Goal: Contribute content: Contribute content

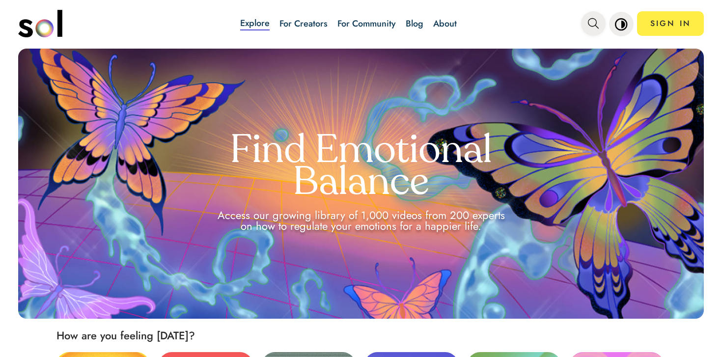
click at [596, 27] on icon "main navigation" at bounding box center [593, 23] width 11 height 11
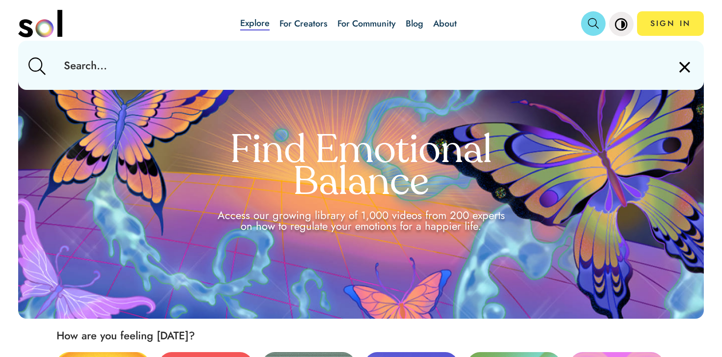
click at [581, 52] on input "text" at bounding box center [360, 65] width 609 height 49
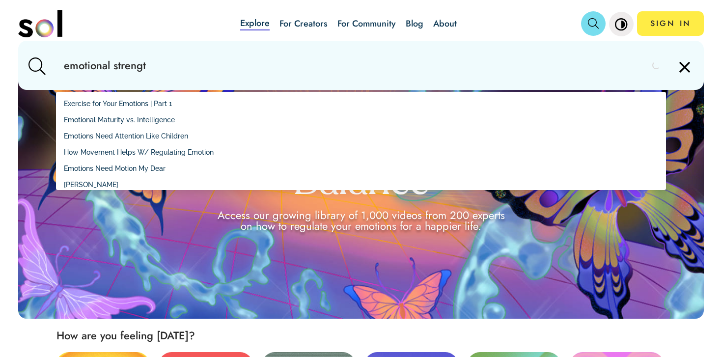
type input "emotional strength"
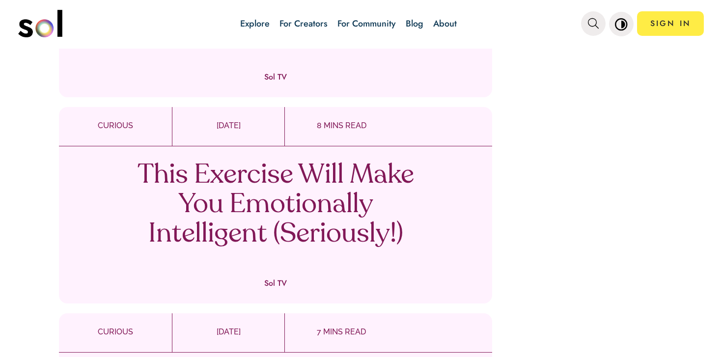
scroll to position [431, 0]
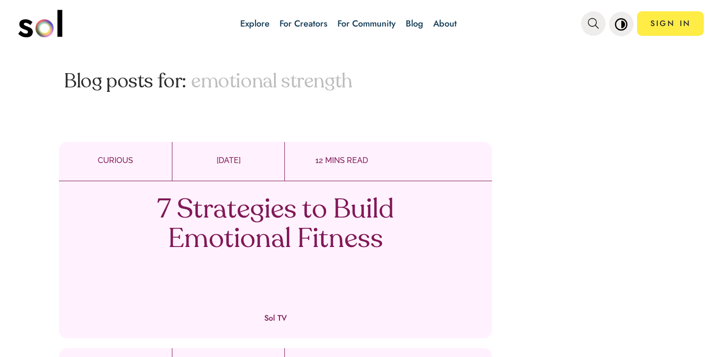
scroll to position [188, 0]
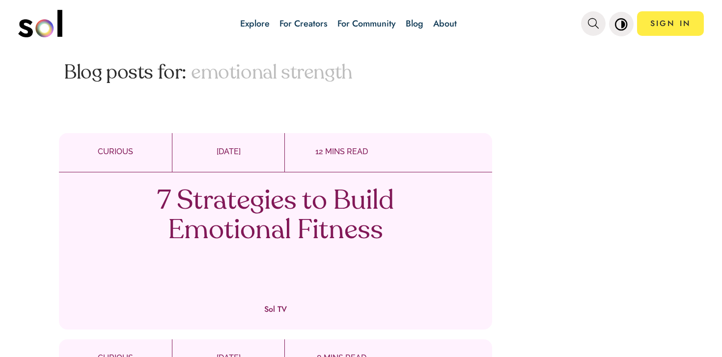
click at [338, 213] on p "7 Strategies to Build Emotional Fitness" at bounding box center [276, 216] width 290 height 59
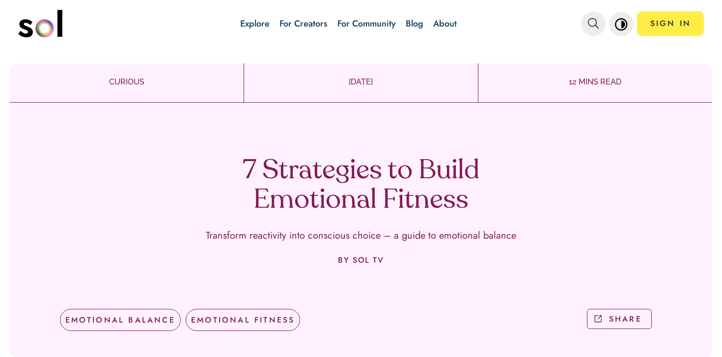
click at [327, 169] on h1 "7 Strategies to Build Emotional Fitness" at bounding box center [361, 186] width 290 height 59
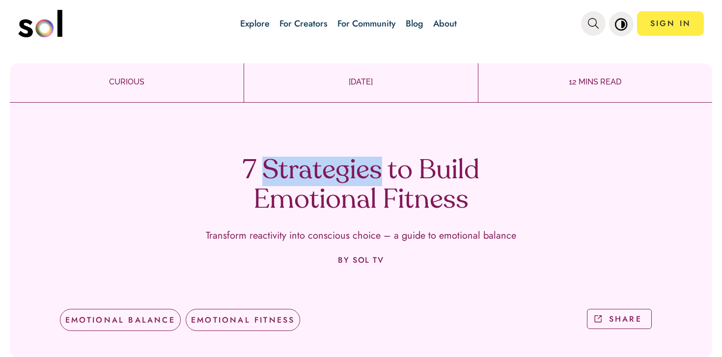
click at [327, 169] on h1 "7 Strategies to Build Emotional Fitness" at bounding box center [361, 186] width 290 height 59
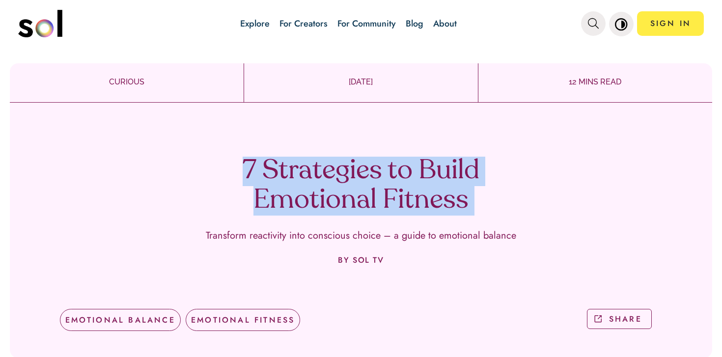
click at [327, 169] on h1 "7 Strategies to Build Emotional Fitness" at bounding box center [361, 186] width 290 height 59
copy h1 "7 Strategies to Build Emotional Fitness"
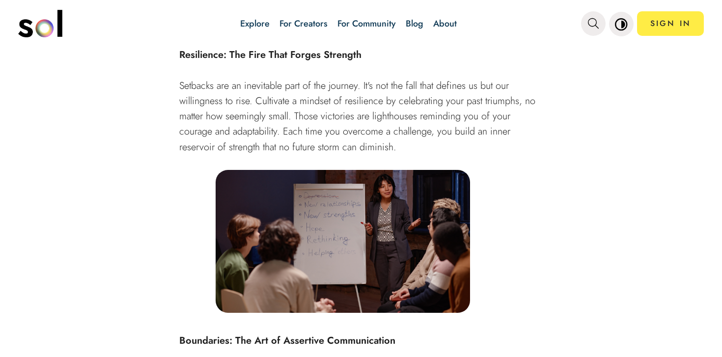
scroll to position [1992, 0]
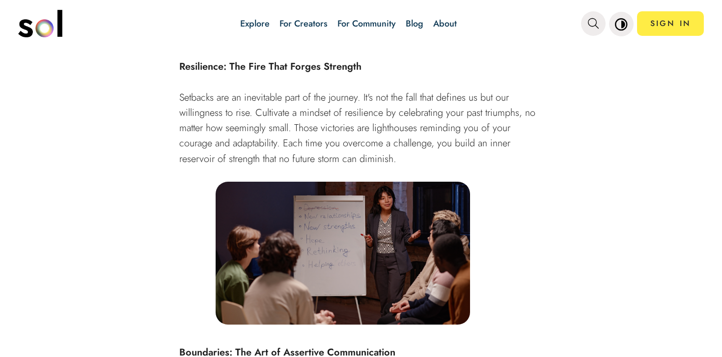
drag, startPoint x: 413, startPoint y: 123, endPoint x: 331, endPoint y: 2, distance: 145.8
click at [0, 0] on div "Explore For Creators For Community Blog About SIGN IN Explore For Creators For …" at bounding box center [361, 178] width 722 height 357
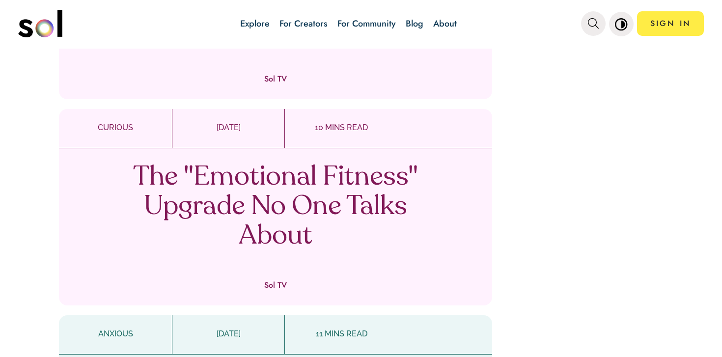
scroll to position [844, 0]
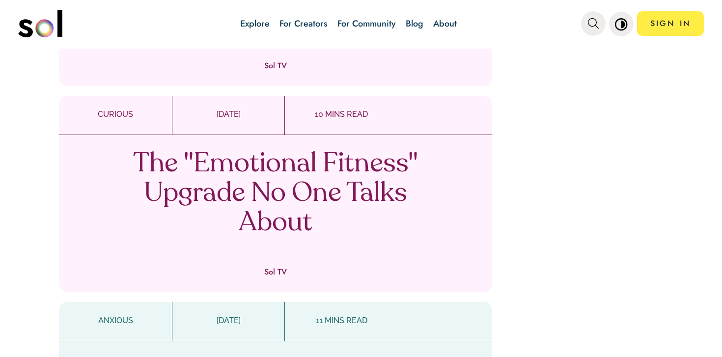
click at [337, 171] on p "The "Emotional Fitness" Upgrade No One Talks About" at bounding box center [276, 194] width 290 height 88
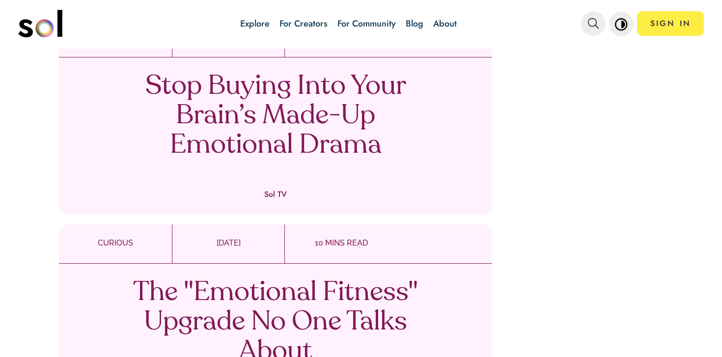
scroll to position [823, 0]
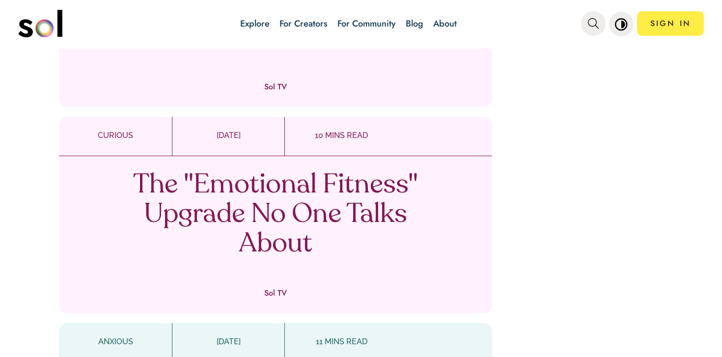
drag, startPoint x: 319, startPoint y: 194, endPoint x: 482, endPoint y: 11, distance: 244.9
click at [0, 0] on div "Explore For Creators For Community Blog About SIGN IN Explore For Creators For …" at bounding box center [361, 178] width 722 height 357
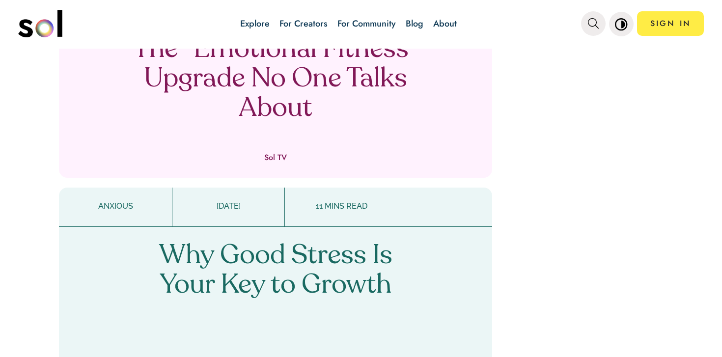
scroll to position [970, 0]
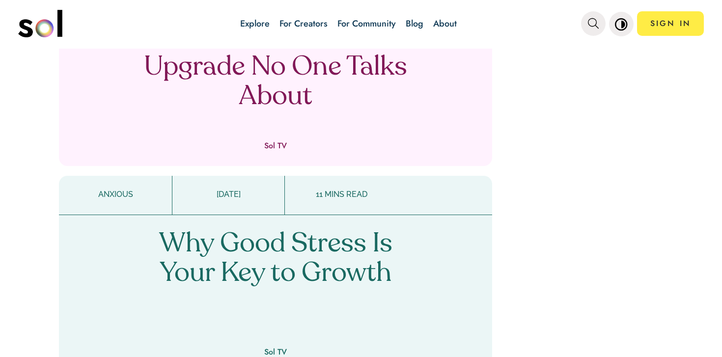
click at [544, 189] on div "860 Results for: emotional strength Load More Blog posts for: emotional strengt…" at bounding box center [361, 280] width 722 height 2306
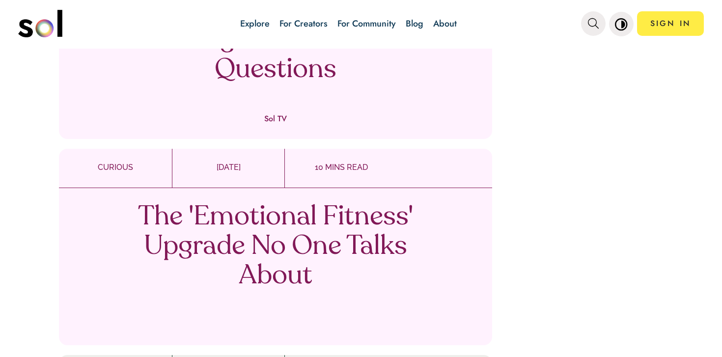
scroll to position [1825, 0]
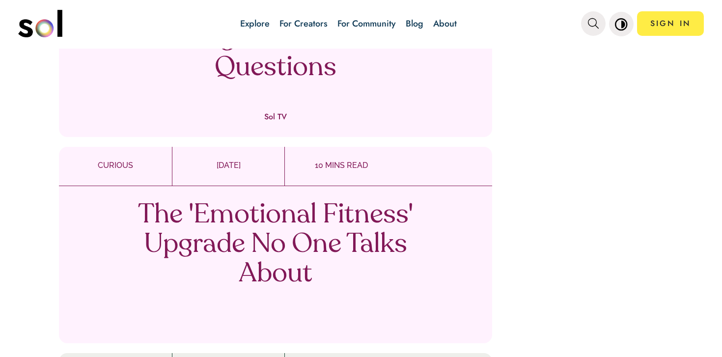
click at [367, 223] on p "The 'Emotional Fitness' Upgrade No One Talks About" at bounding box center [276, 245] width 290 height 88
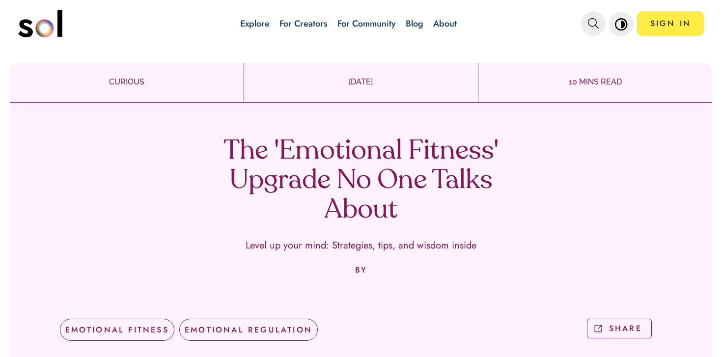
click at [363, 159] on h1 "The 'Emotional Fitness' Upgrade No One Talks About" at bounding box center [361, 181] width 290 height 88
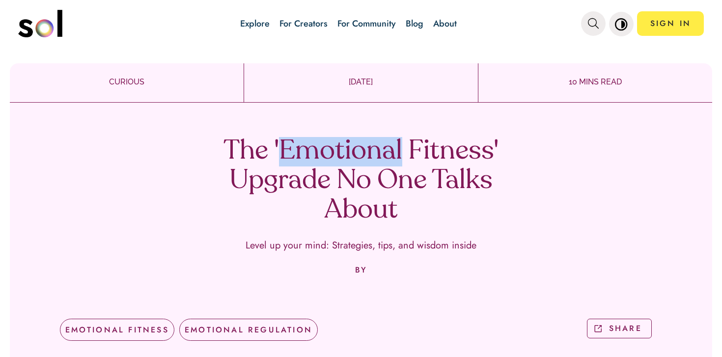
click at [363, 159] on h1 "The 'Emotional Fitness' Upgrade No One Talks About" at bounding box center [361, 181] width 290 height 88
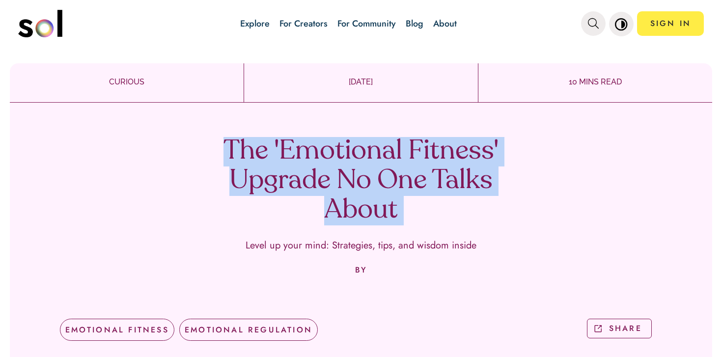
click at [363, 159] on h1 "The 'Emotional Fitness' Upgrade No One Talks About" at bounding box center [361, 181] width 290 height 88
copy h1 "The 'Emotional Fitness' Upgrade No One Talks About"
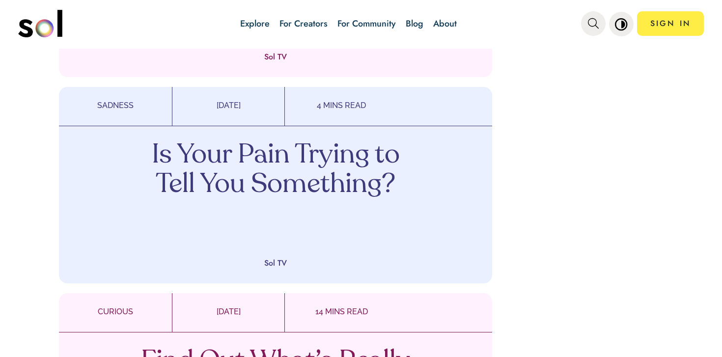
scroll to position [1474, 0]
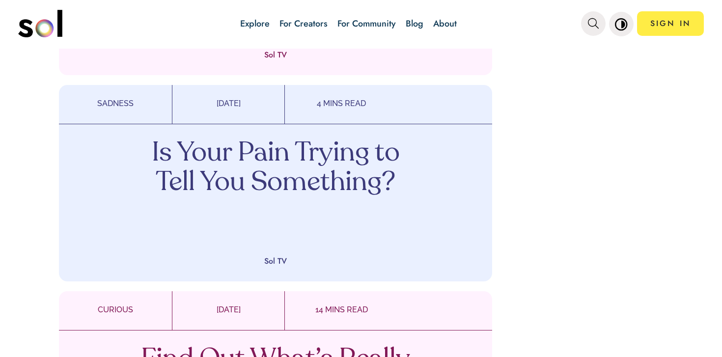
click at [414, 166] on p "Is Your Pain Trying to Tell You Something?" at bounding box center [276, 168] width 290 height 59
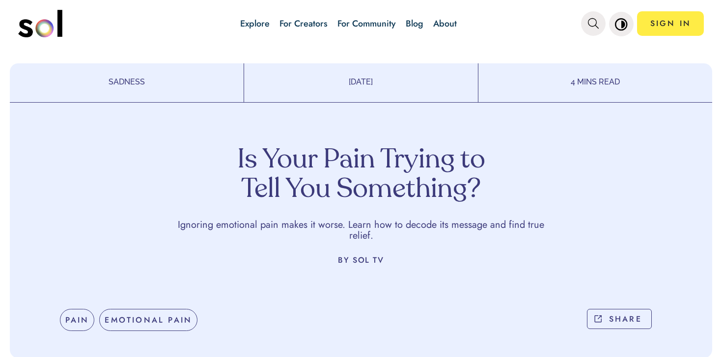
click at [340, 186] on h1 "Is Your Pain Trying to Tell You Something?" at bounding box center [361, 175] width 290 height 59
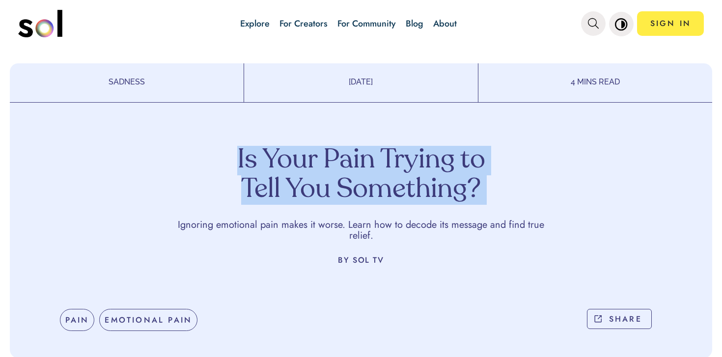
click at [340, 186] on h1 "Is Your Pain Trying to Tell You Something?" at bounding box center [361, 175] width 290 height 59
copy h1 "Is Your Pain Trying to Tell You Something?"
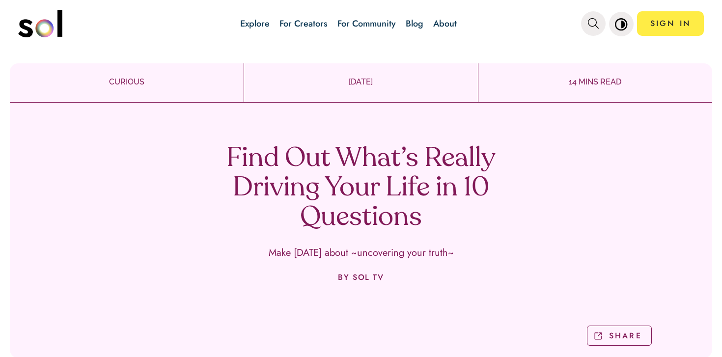
click at [436, 179] on h1 "Find Out What’s Really Driving Your Life in 10 Questions" at bounding box center [361, 188] width 290 height 88
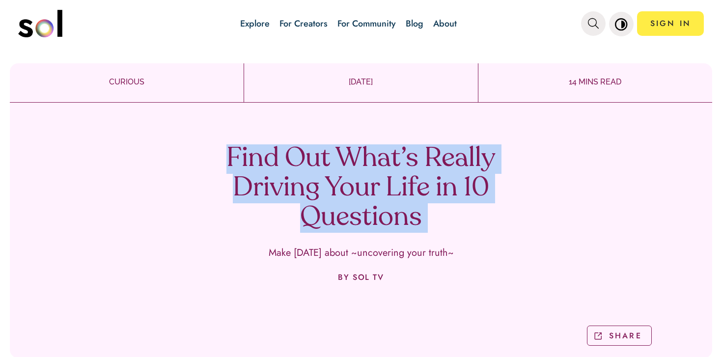
click at [436, 179] on h1 "Find Out What’s Really Driving Your Life in 10 Questions" at bounding box center [361, 188] width 290 height 88
copy h1 "Find Out What’s Really Driving Your Life in 10 Questions"
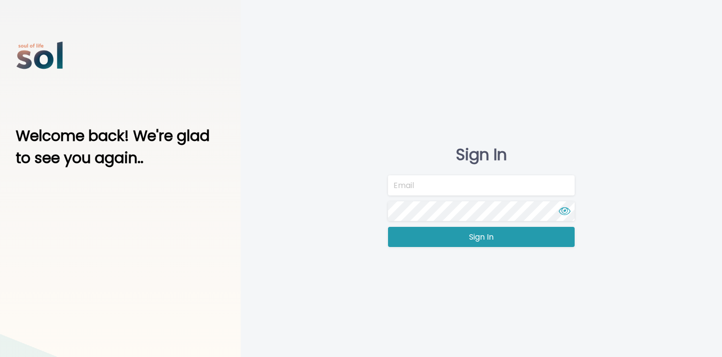
type input "[EMAIL_ADDRESS][DOMAIN_NAME]"
click at [462, 234] on button "Sign In" at bounding box center [481, 237] width 187 height 20
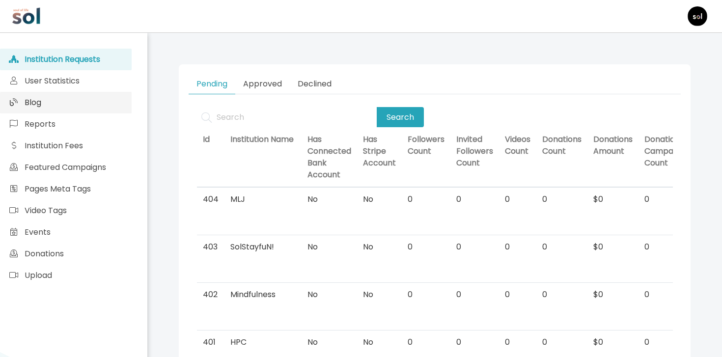
click at [108, 110] on link "Blog" at bounding box center [66, 103] width 132 height 22
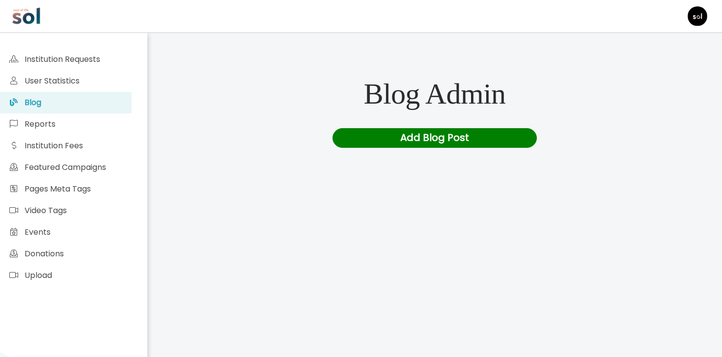
click at [376, 137] on div "Add Blog Post" at bounding box center [434, 138] width 205 height 20
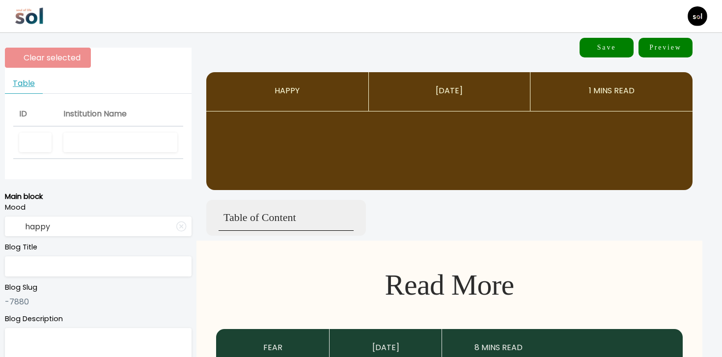
click at [116, 150] on input "text" at bounding box center [120, 143] width 114 height 20
type input "Sol TV"
click at [105, 270] on input "text" at bounding box center [98, 266] width 187 height 20
paste input "How to Build Real Emotional Strength (And Why Toughness Isn’t the Answer)"
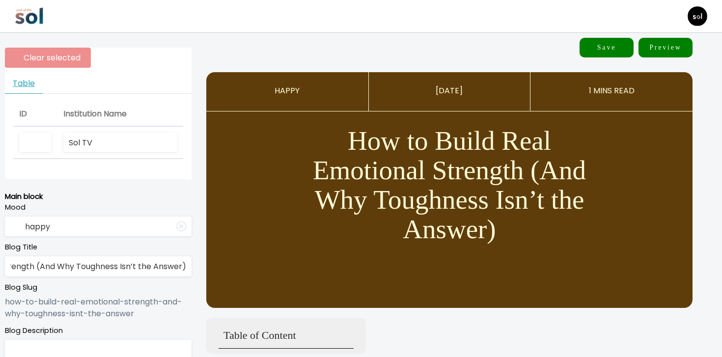
type input "How to Build Real Emotional Strength (And Why Toughness Isn’t the Answer)"
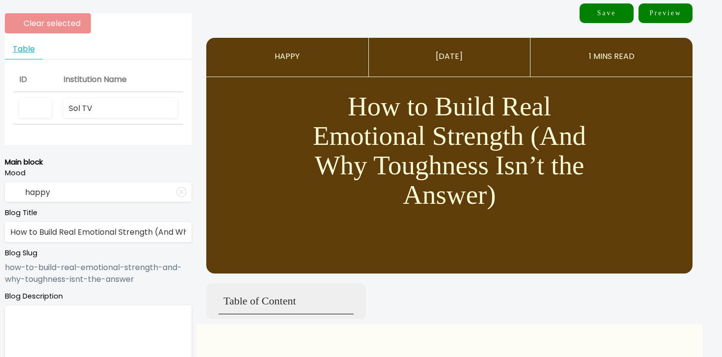
click at [111, 314] on textarea at bounding box center [98, 336] width 187 height 63
paste textarea "The hard truth: thinking you’re “mentally tough” might be making you emotionall…"
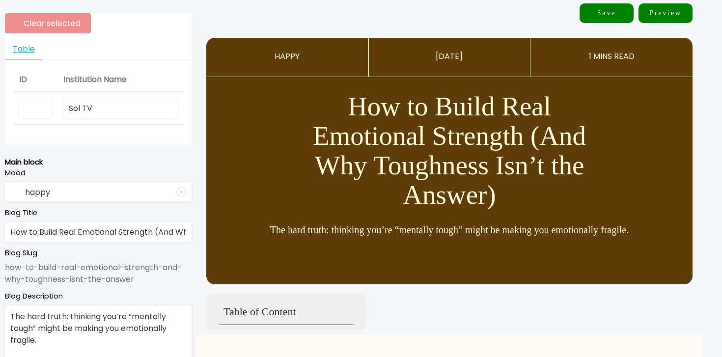
scroll to position [35, 0]
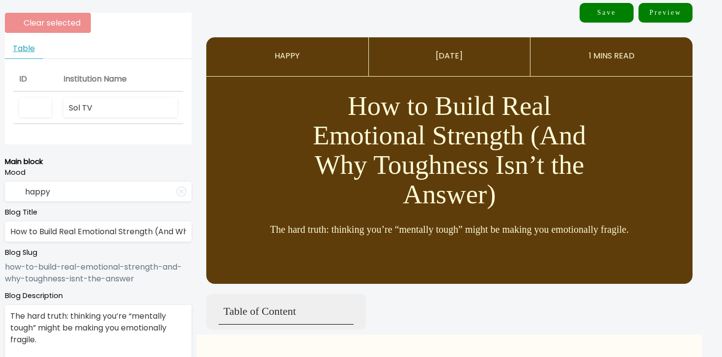
type textarea "The hard truth: thinking you’re “mentally tough” might be making you emotionall…"
click at [147, 175] on label "Mood" at bounding box center [98, 172] width 187 height 11
click at [147, 193] on input "happy" at bounding box center [98, 192] width 187 height 20
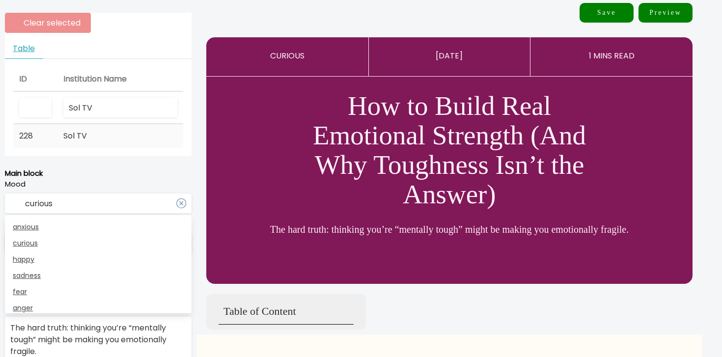
type input "curious"
click at [156, 132] on td "Sol TV" at bounding box center [120, 136] width 126 height 24
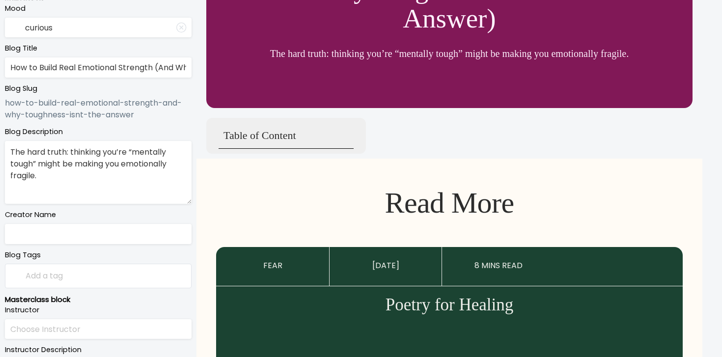
scroll to position [249, 0]
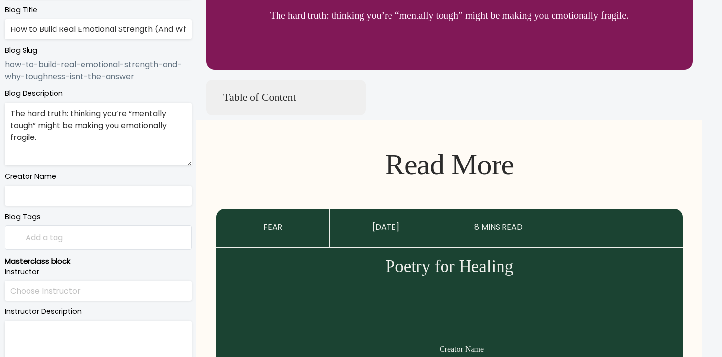
click at [140, 188] on input "text" at bounding box center [98, 196] width 187 height 20
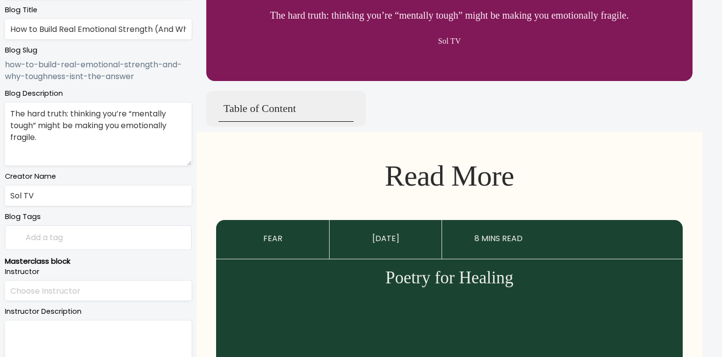
type input "Sol TV"
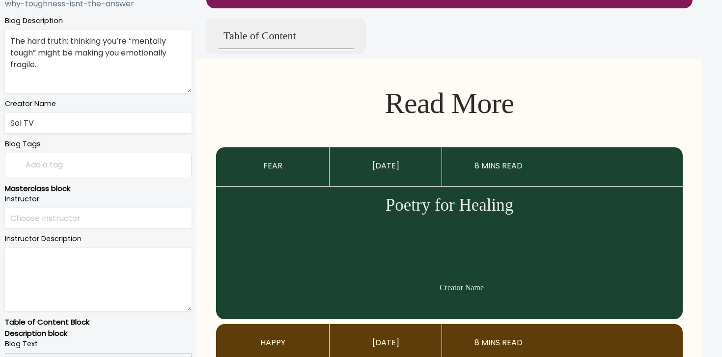
scroll to position [397, 0]
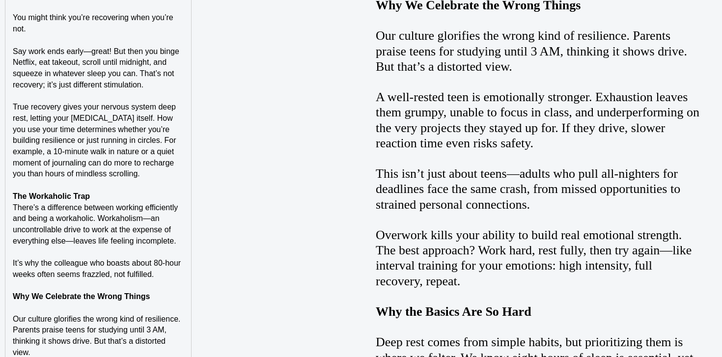
scroll to position [1140, 0]
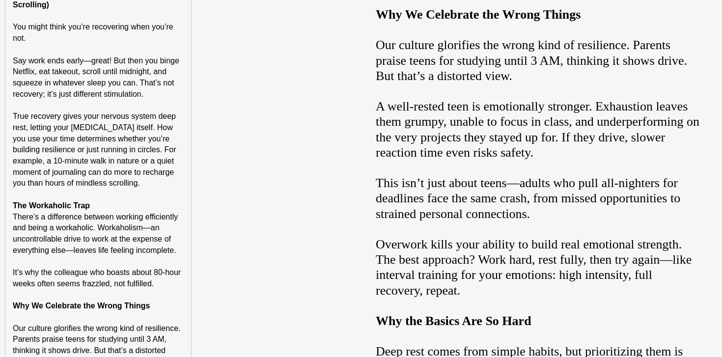
click at [122, 212] on p "The Workaholic Trap" at bounding box center [98, 205] width 171 height 11
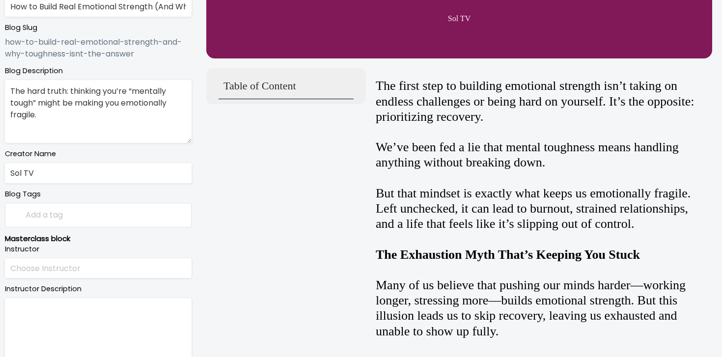
scroll to position [0, 0]
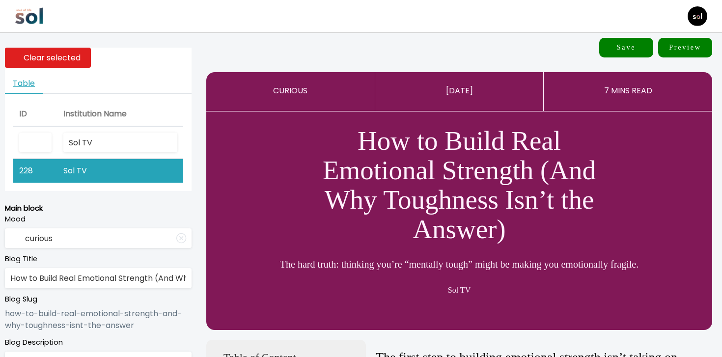
click at [623, 55] on button "Save" at bounding box center [626, 48] width 54 height 20
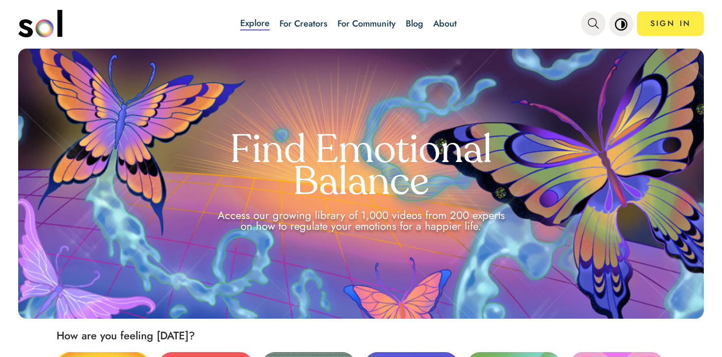
click at [415, 22] on link "Blog" at bounding box center [415, 23] width 18 height 13
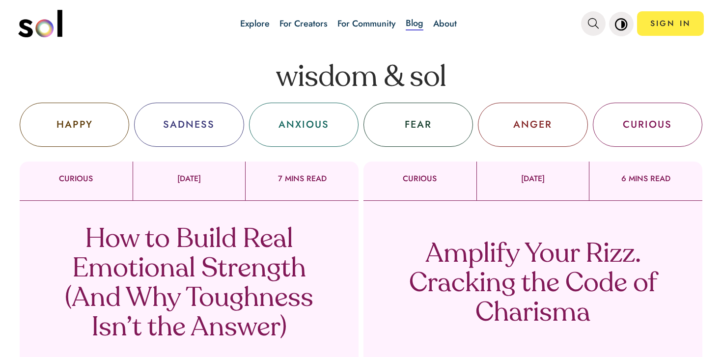
click at [300, 271] on p "How to Build Real Emotional Strength (And Why Toughness Isn’t the Answer)" at bounding box center [189, 284] width 290 height 118
click at [206, 266] on p "How to Build Real Emotional Strength (And Why Toughness Isn’t the Answer)" at bounding box center [189, 284] width 290 height 118
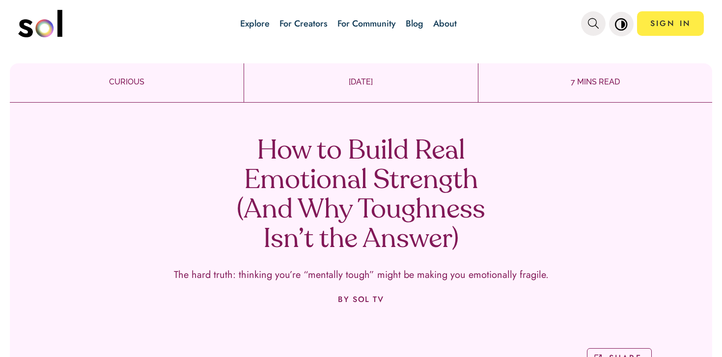
click at [259, 159] on h1 "How to Build Real Emotional Strength (And Why Toughness Isn’t the Answer)" at bounding box center [361, 196] width 290 height 118
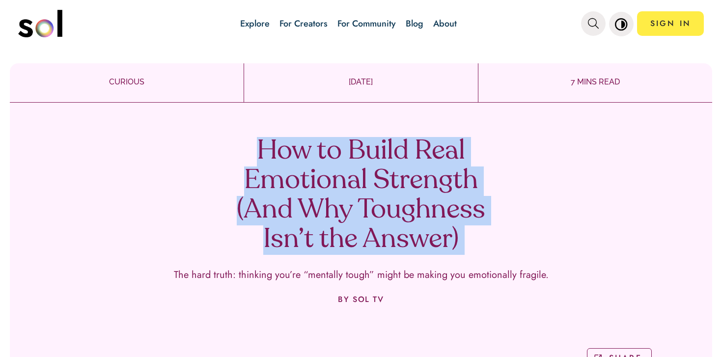
click at [259, 159] on h1 "How to Build Real Emotional Strength (And Why Toughness Isn’t the Answer)" at bounding box center [361, 196] width 290 height 118
copy h1 "How to Build Real Emotional Strength (And Why Toughness Isn’t the Answer)"
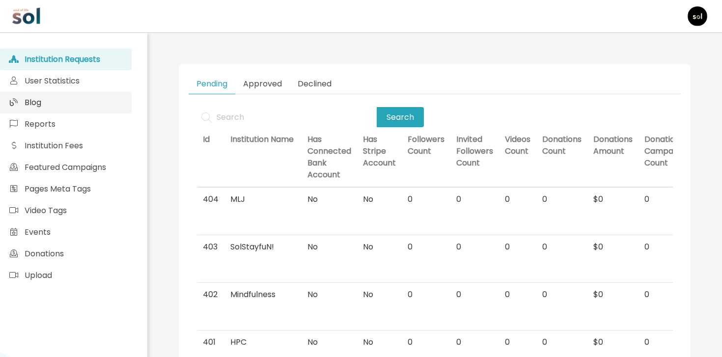
click at [89, 97] on link "Blog" at bounding box center [66, 103] width 132 height 22
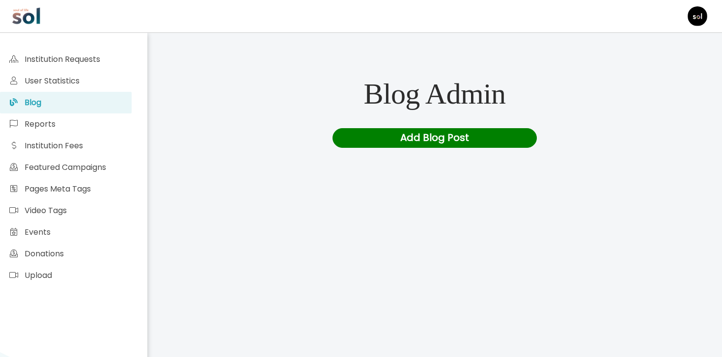
click at [403, 150] on div "Blog Admin Add Blog Post" at bounding box center [435, 244] width 512 height 330
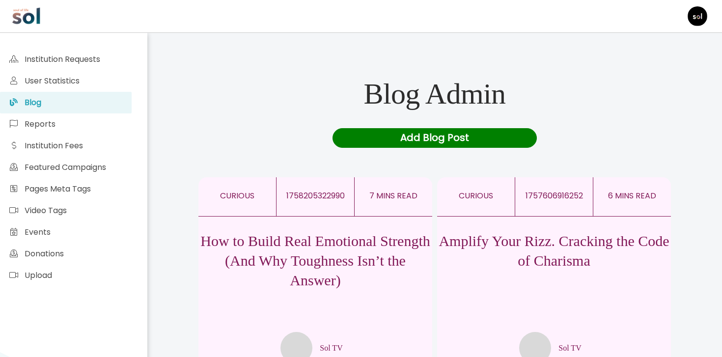
click at [410, 136] on div "Add Blog Post" at bounding box center [434, 138] width 205 height 20
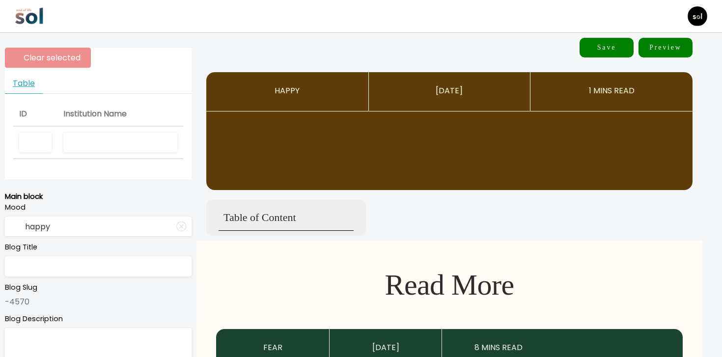
click at [77, 139] on input "text" at bounding box center [120, 143] width 114 height 20
type input "Sol TV"
click at [55, 228] on input "happy" at bounding box center [98, 227] width 187 height 20
click at [47, 264] on input "text" at bounding box center [98, 266] width 187 height 20
paste input "Stop Chasing Relief: Build Strength to Beat Your Struggles"
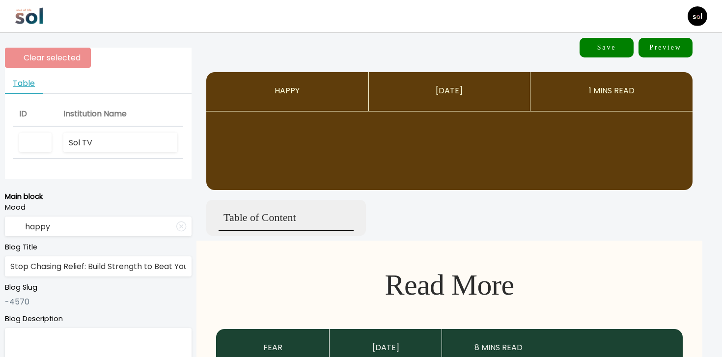
scroll to position [0, 47]
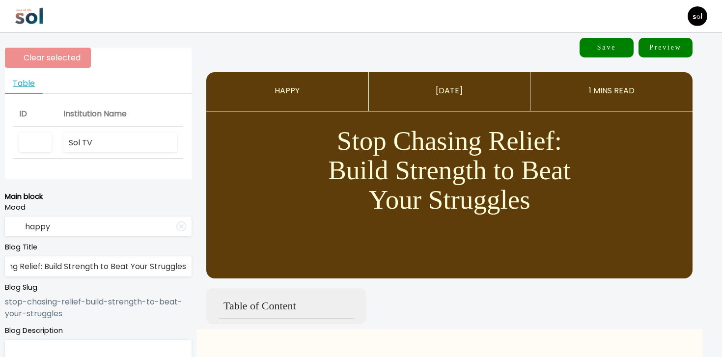
type input "Stop Chasing Relief: Build Strength to Beat Your Struggles"
click at [55, 235] on input "happy" at bounding box center [98, 227] width 187 height 20
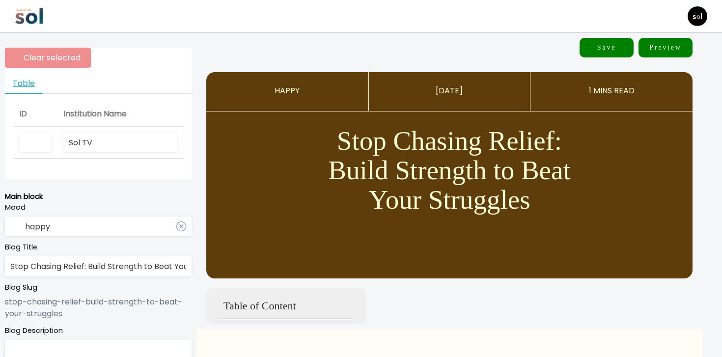
click at [55, 235] on input "happy" at bounding box center [98, 227] width 187 height 20
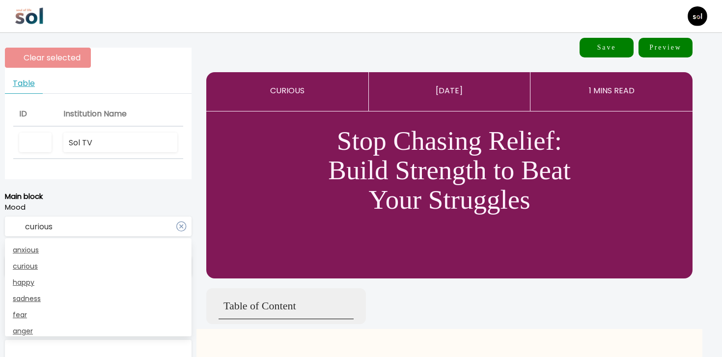
type input "curious"
click at [90, 200] on p "Main block" at bounding box center [98, 196] width 187 height 11
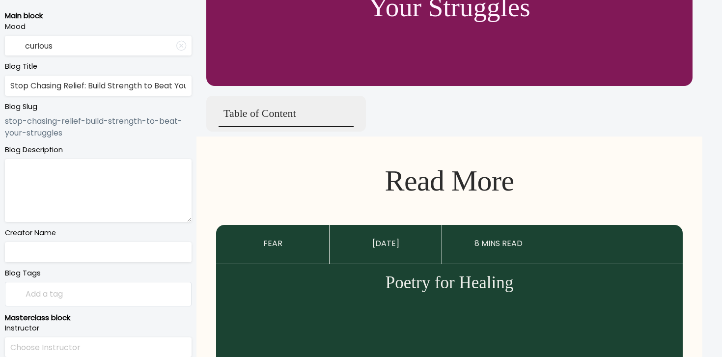
scroll to position [204, 0]
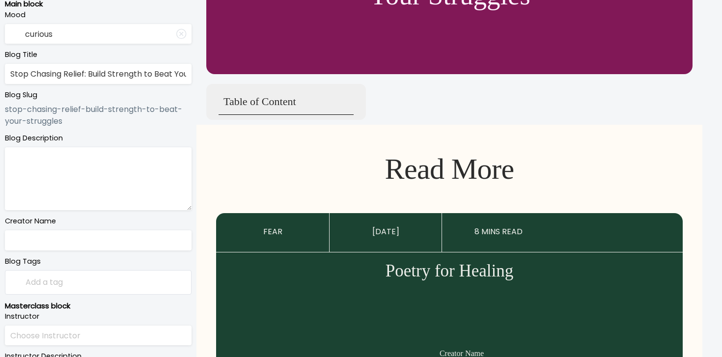
click at [136, 209] on textarea at bounding box center [98, 178] width 187 height 63
paste textarea "The real problem isn't your emotions—it's the weak emotional muscle causing the…"
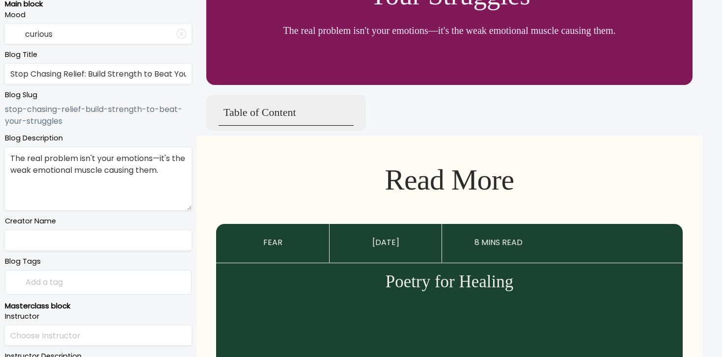
type textarea "The real problem isn't your emotions—it's the weak emotional muscle causing the…"
click at [120, 246] on input "text" at bounding box center [98, 240] width 187 height 20
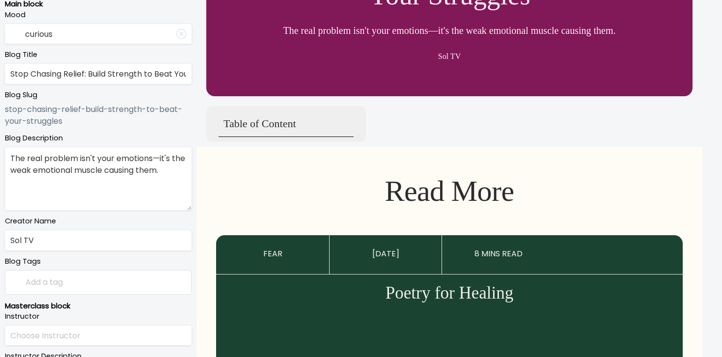
type input "Sol TV"
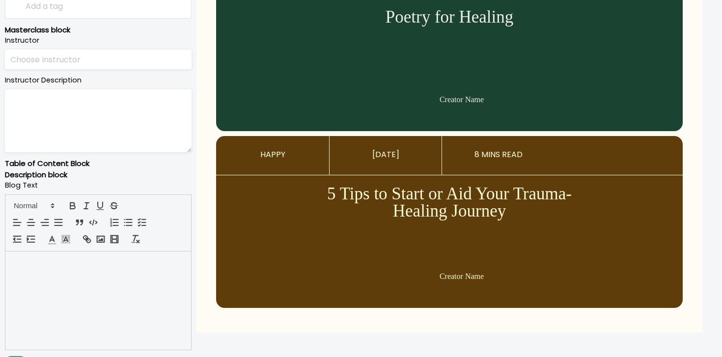
scroll to position [494, 0]
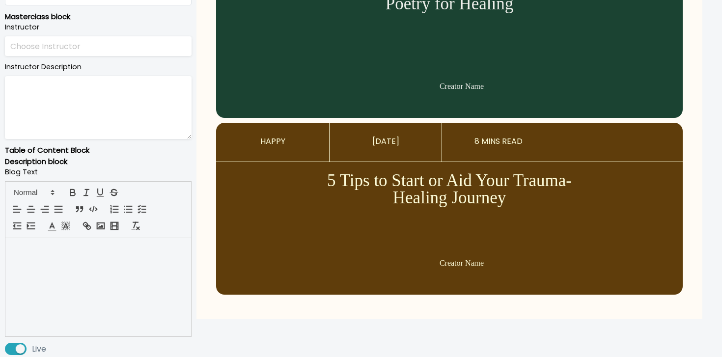
click at [110, 280] on div at bounding box center [98, 287] width 186 height 98
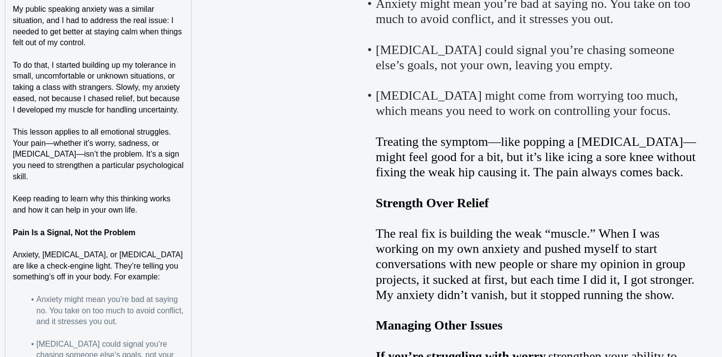
scroll to position [987, 0]
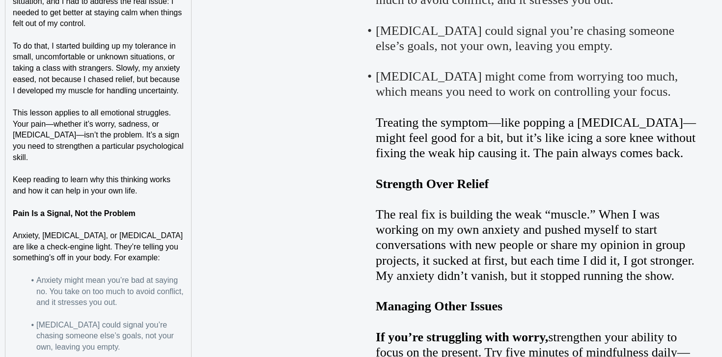
click at [161, 190] on p "Keep reading to learn why this thinking works and how it can help in your own l…" at bounding box center [98, 185] width 171 height 22
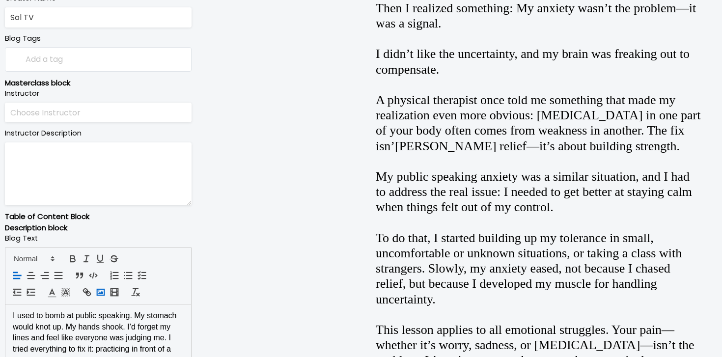
click at [106, 288] on icon "button" at bounding box center [100, 292] width 11 height 11
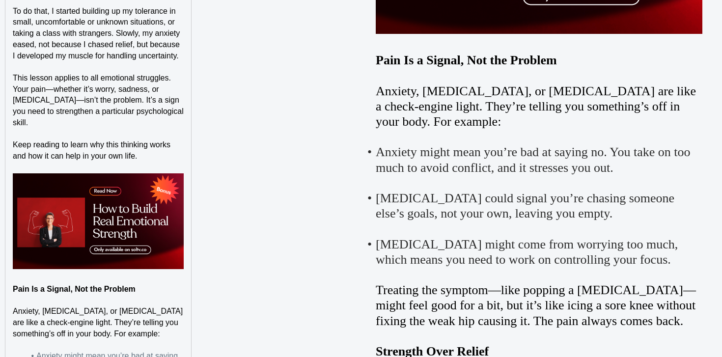
click at [147, 162] on p at bounding box center [98, 167] width 171 height 11
click at [150, 156] on p "Keep reading to learn why this thinking works and how it can help in your own l…" at bounding box center [98, 150] width 171 height 22
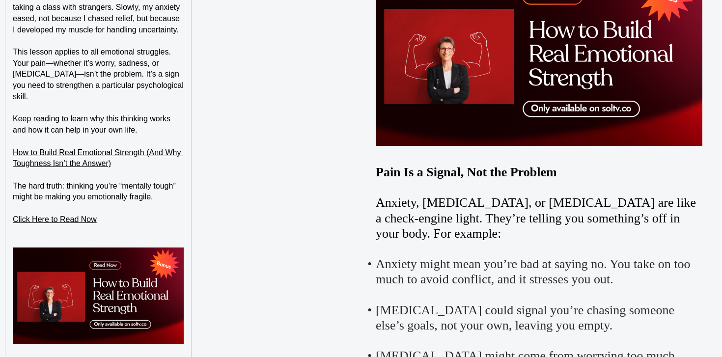
scroll to position [1072, 0]
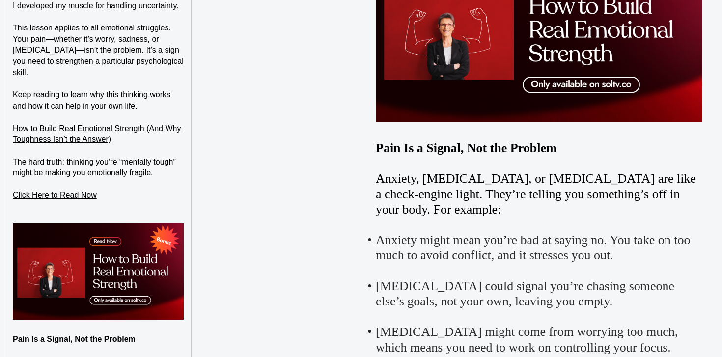
click at [119, 252] on img at bounding box center [98, 271] width 171 height 96
drag, startPoint x: 109, startPoint y: 196, endPoint x: 13, endPoint y: 194, distance: 95.8
click at [13, 194] on p "Click Here to Read Now" at bounding box center [98, 195] width 171 height 11
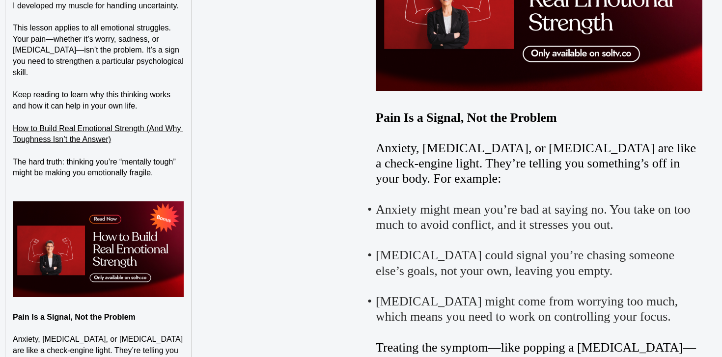
click at [13, 198] on p at bounding box center [98, 195] width 171 height 11
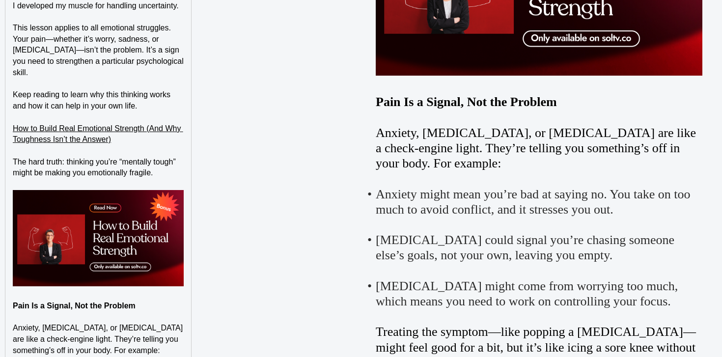
click at [57, 289] on p at bounding box center [98, 294] width 171 height 11
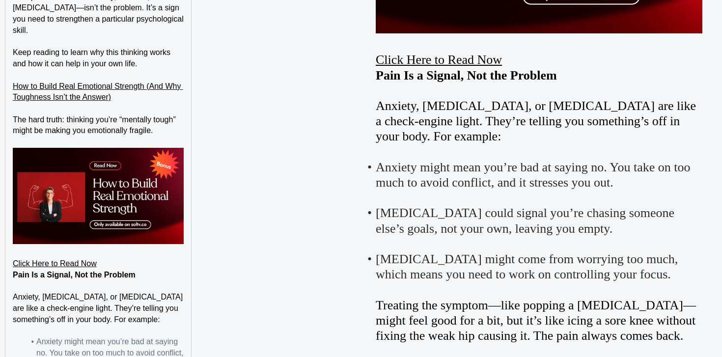
scroll to position [1120, 0]
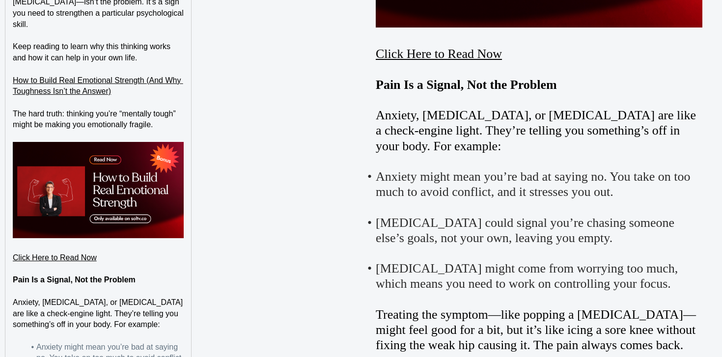
click at [72, 86] on p "How to Build Real Emotional Strength (And Why Toughness Isn’t the Answer)" at bounding box center [98, 86] width 171 height 22
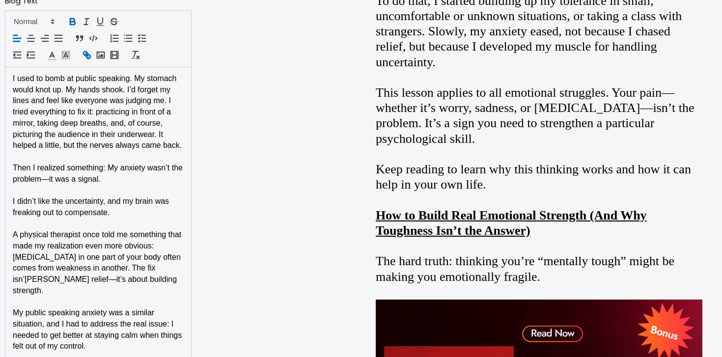
scroll to position [679, 0]
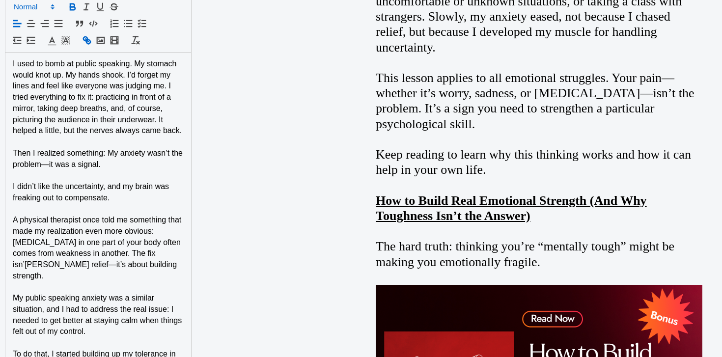
click at [44, 3] on span at bounding box center [33, 7] width 48 height 12
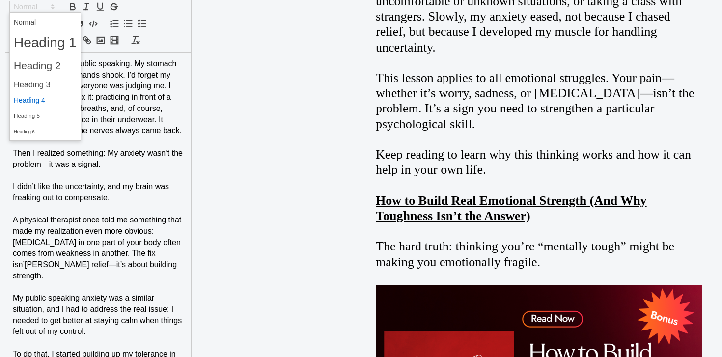
click at [49, 104] on span at bounding box center [45, 100] width 63 height 15
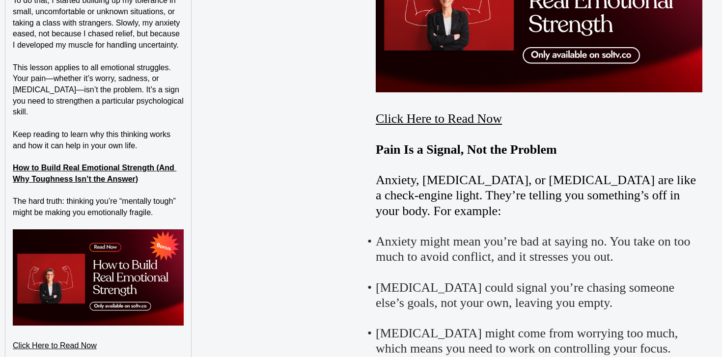
click at [94, 166] on strong "How to Build Real Emotional Strength (And Why Toughness Isn’t the Answer)" at bounding box center [95, 174] width 164 height 20
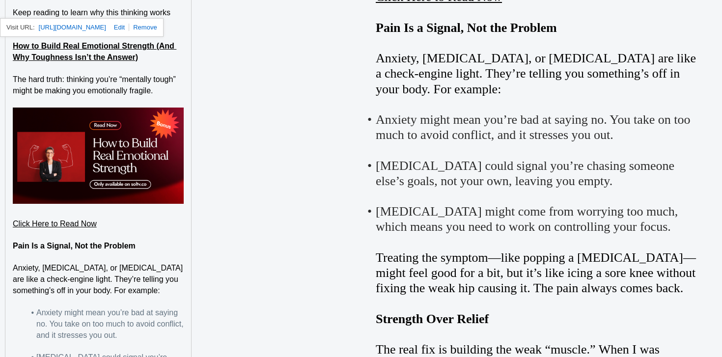
scroll to position [1280, 0]
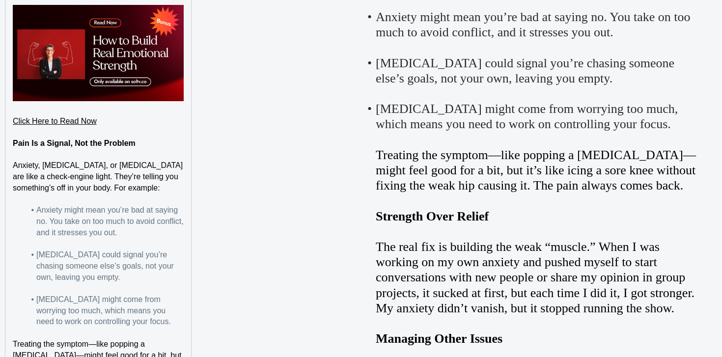
click at [60, 149] on p at bounding box center [98, 154] width 171 height 11
click at [62, 139] on strong "Pain Is a Signal, Not the Problem" at bounding box center [74, 143] width 123 height 8
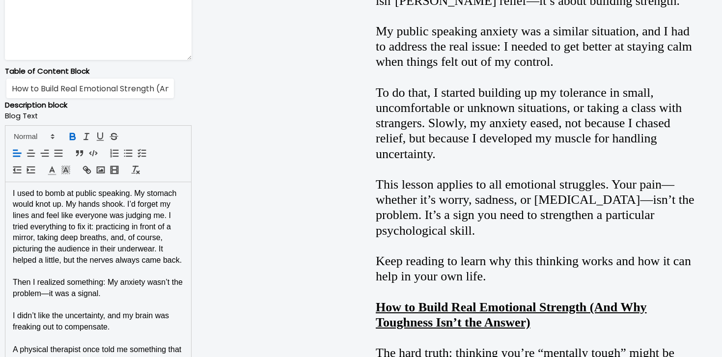
scroll to position [574, 0]
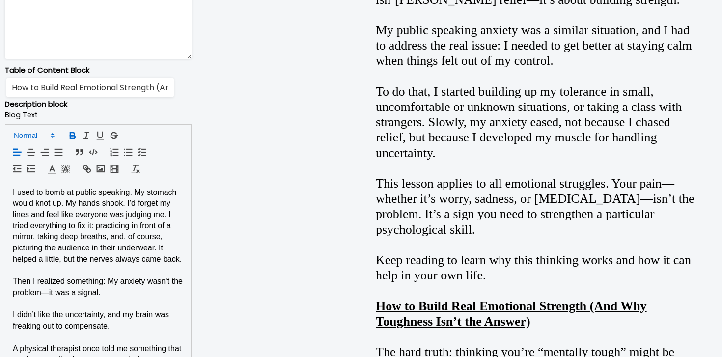
click at [52, 134] on polygon at bounding box center [53, 134] width 2 height 1
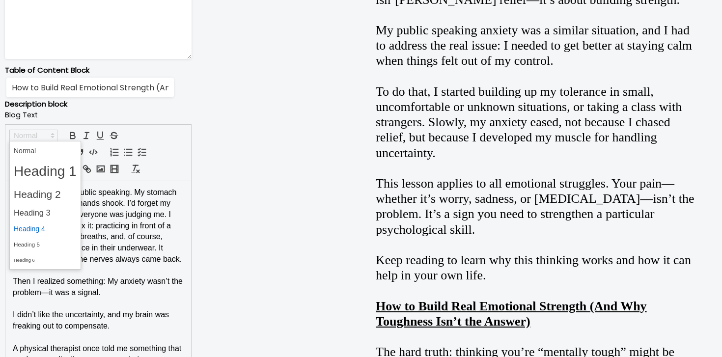
click at [54, 225] on span at bounding box center [45, 228] width 63 height 15
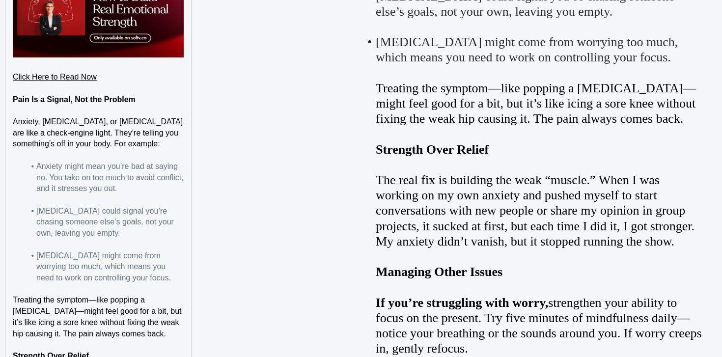
scroll to position [1441, 0]
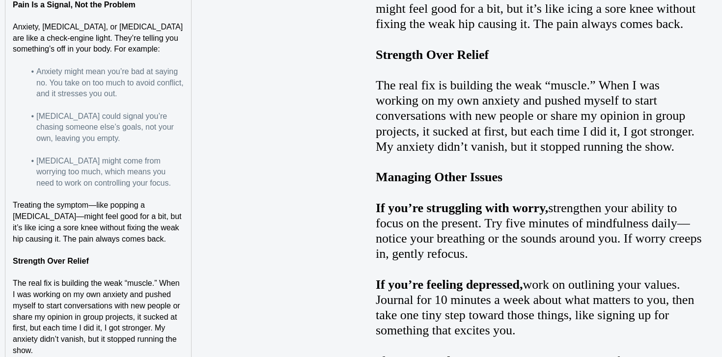
click at [66, 260] on strong "Strength Over Relief" at bounding box center [51, 261] width 76 height 8
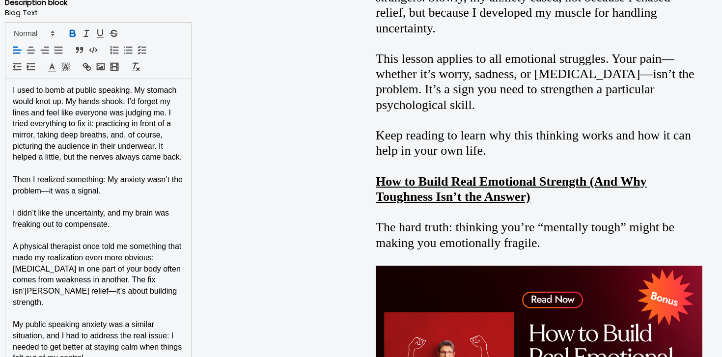
scroll to position [654, 0]
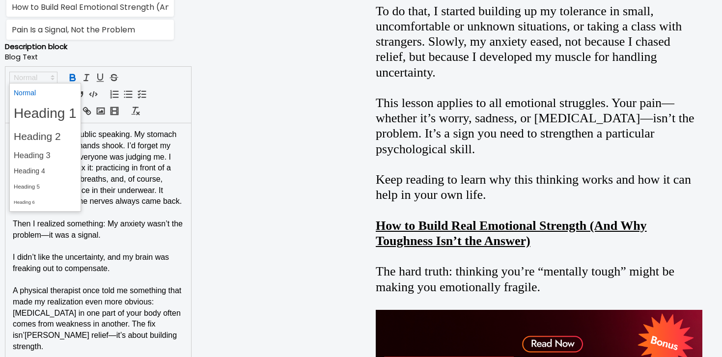
click at [53, 75] on icon at bounding box center [52, 77] width 9 height 9
click at [60, 170] on span at bounding box center [45, 171] width 63 height 15
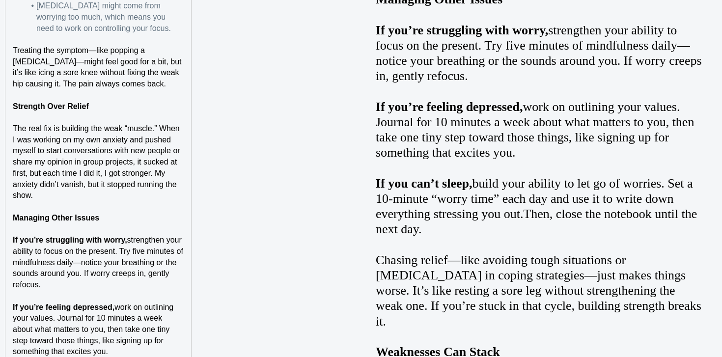
scroll to position [1635, 0]
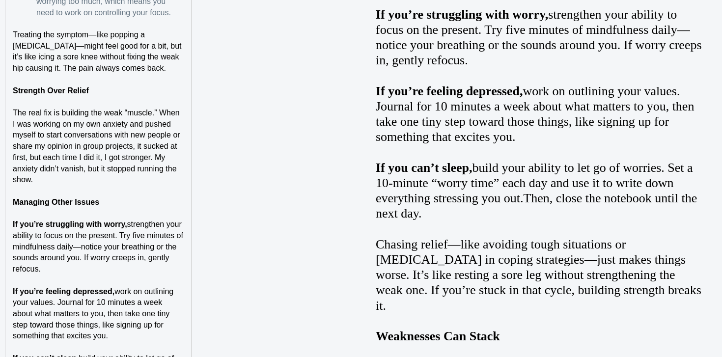
click at [88, 206] on p "Managing Other Issues" at bounding box center [98, 202] width 171 height 11
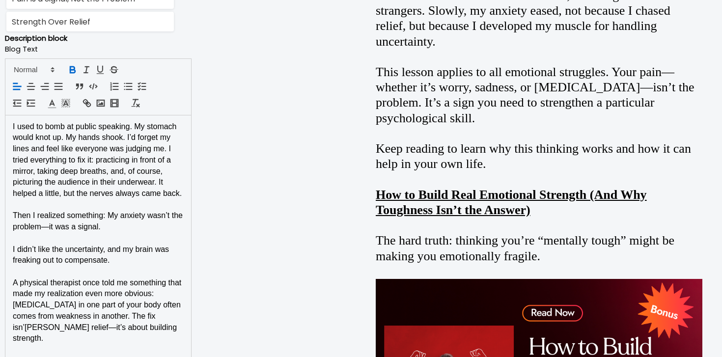
scroll to position [648, 0]
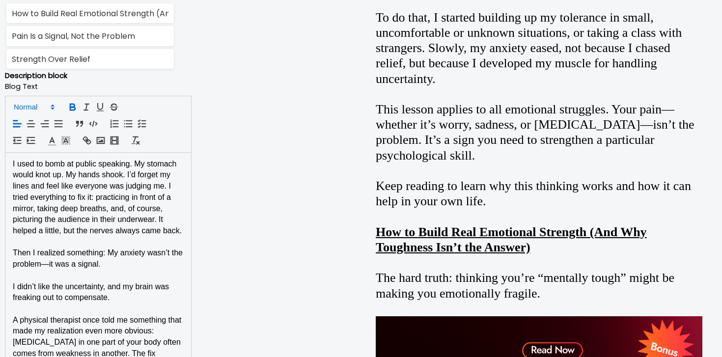
click at [52, 108] on polygon at bounding box center [53, 108] width 2 height 1
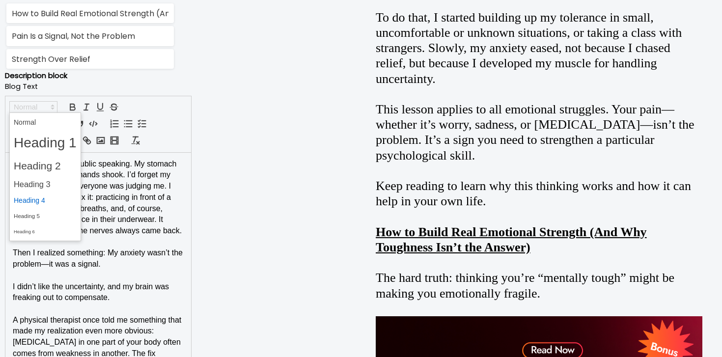
click at [47, 202] on span at bounding box center [45, 200] width 63 height 15
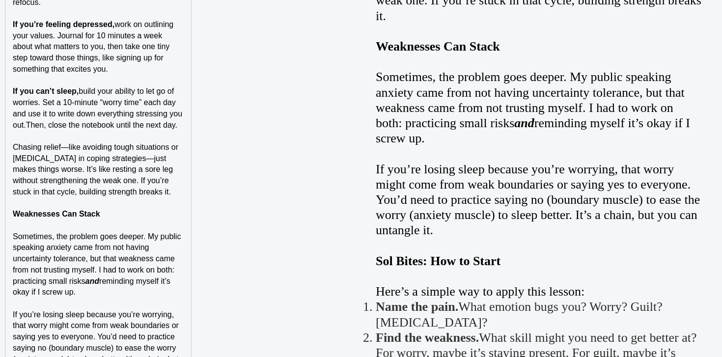
scroll to position [1930, 0]
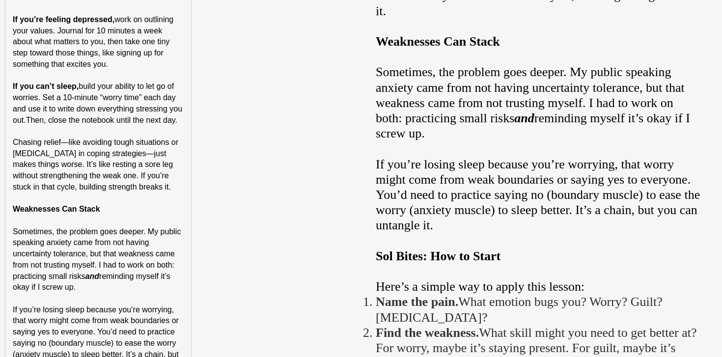
click at [48, 205] on strong "Weaknesses Can Stack" at bounding box center [56, 209] width 87 height 8
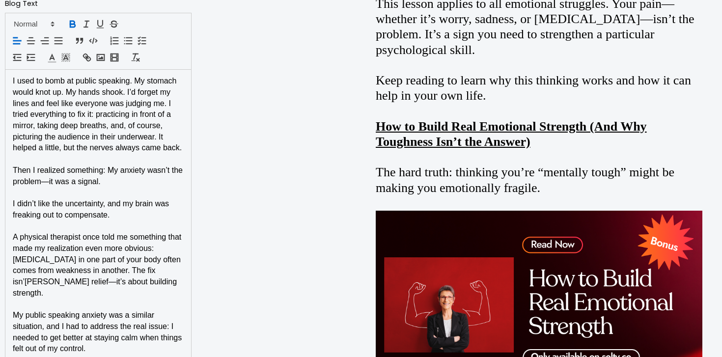
scroll to position [597, 0]
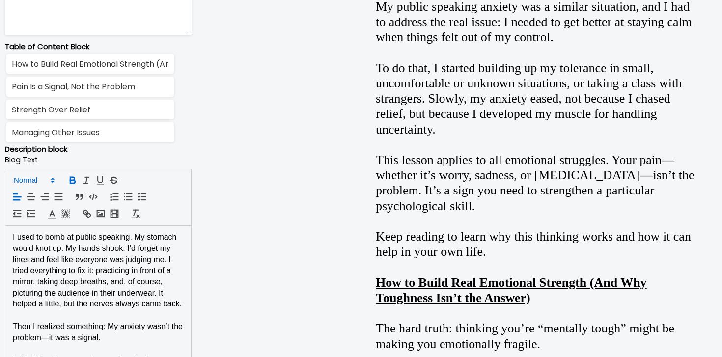
click at [47, 181] on span at bounding box center [33, 180] width 48 height 12
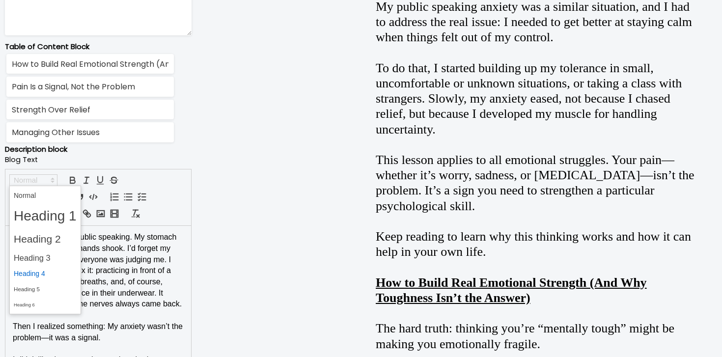
click at [45, 275] on span at bounding box center [45, 273] width 63 height 15
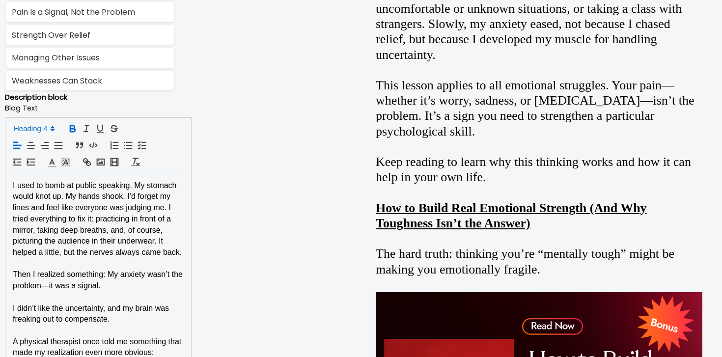
scroll to position [673, 0]
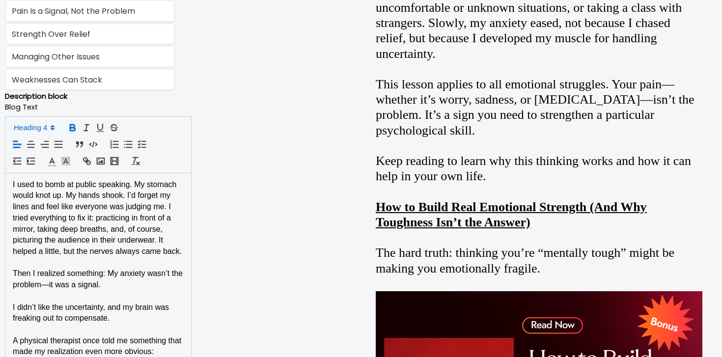
click at [131, 257] on p "I used to bomb at public speaking. My stomach would knot up. My hands shook. I’…" at bounding box center [98, 218] width 171 height 78
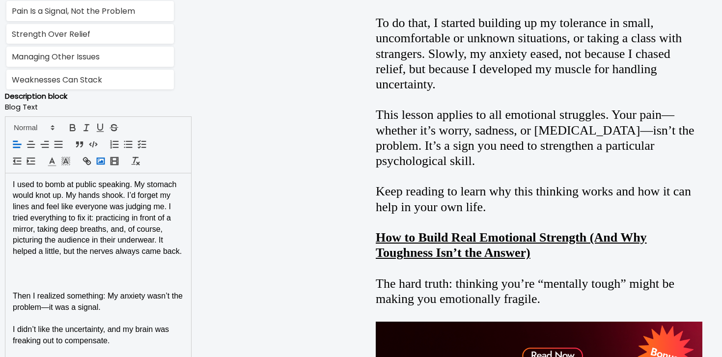
click at [105, 163] on icon "button" at bounding box center [100, 161] width 11 height 11
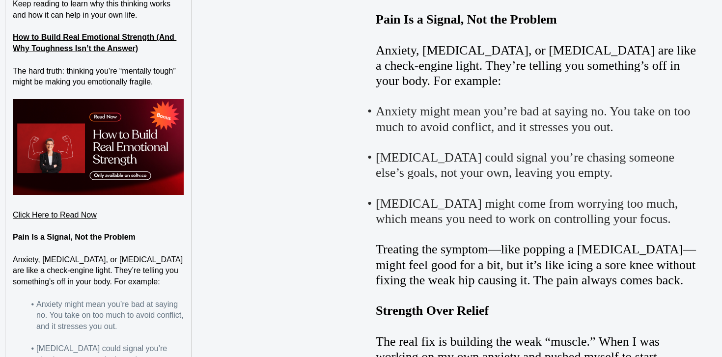
scroll to position [1390, 0]
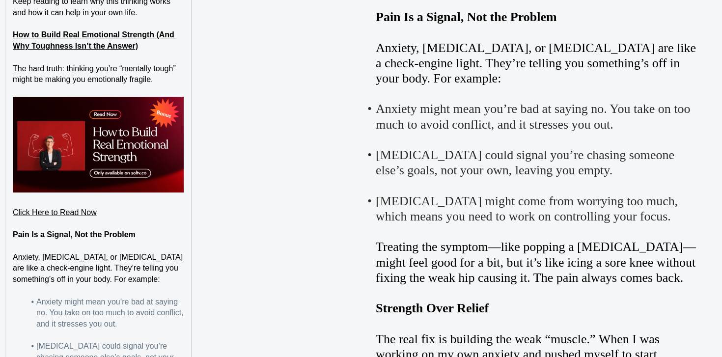
click at [170, 233] on h4 "Pain Is a Signal, Not the Problem" at bounding box center [98, 234] width 171 height 11
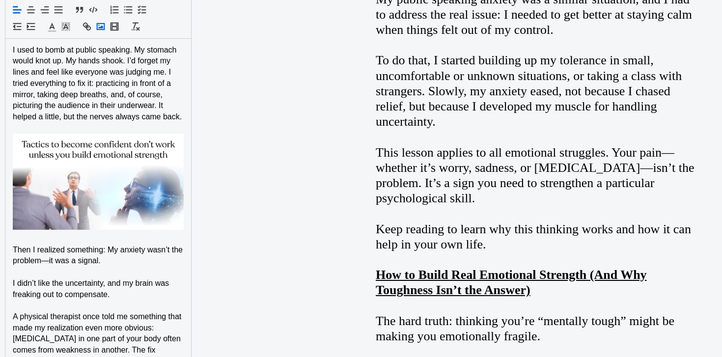
click at [104, 26] on rect "button" at bounding box center [100, 27] width 7 height 6
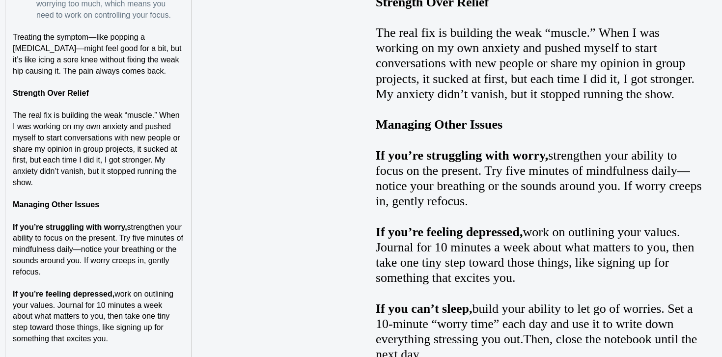
scroll to position [1874, 0]
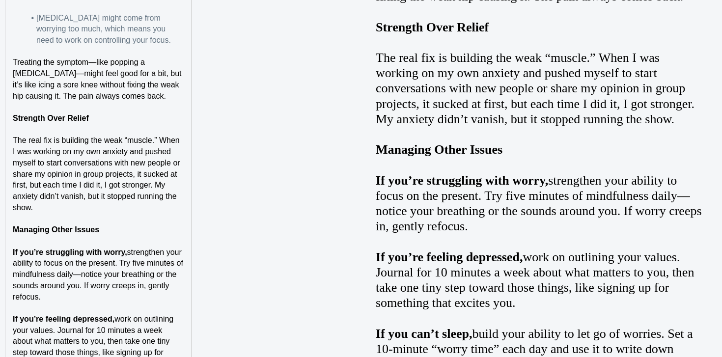
click at [88, 114] on strong "Strength Over Relief" at bounding box center [51, 118] width 76 height 8
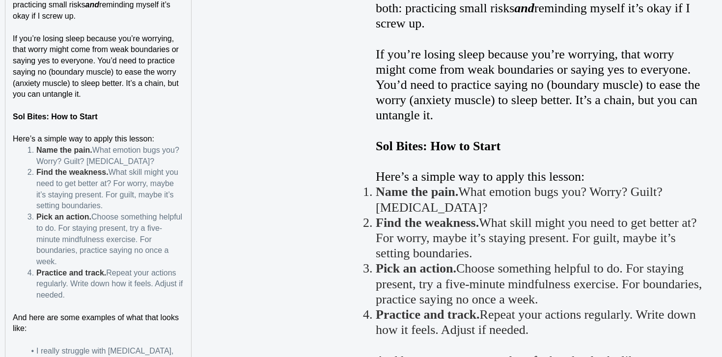
scroll to position [2430, 0]
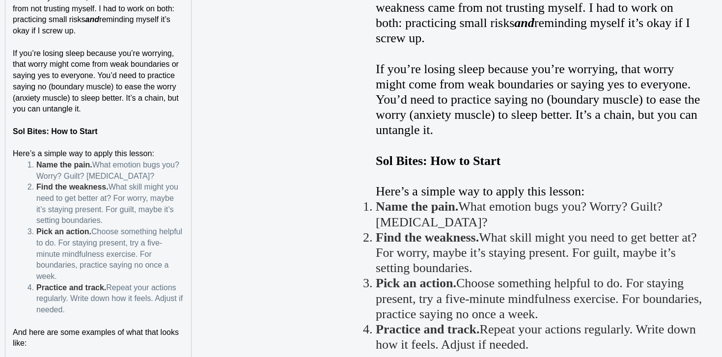
click at [77, 128] on strong "Sol Bites: How to Start" at bounding box center [55, 131] width 84 height 8
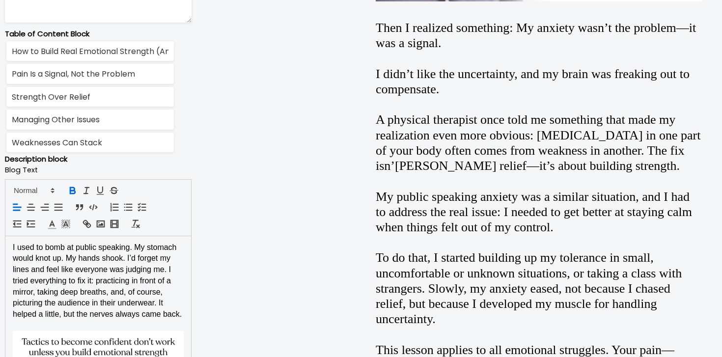
scroll to position [611, 0]
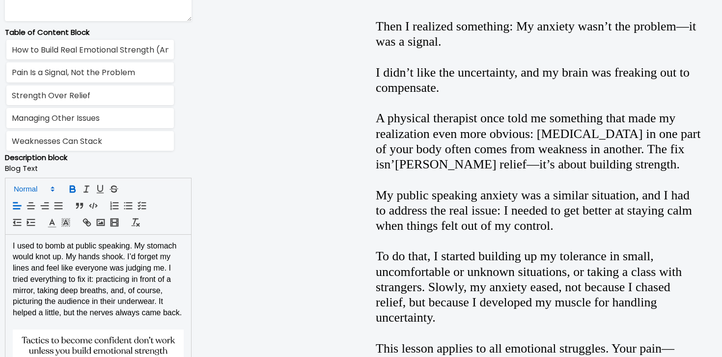
click at [43, 186] on span at bounding box center [33, 189] width 48 height 12
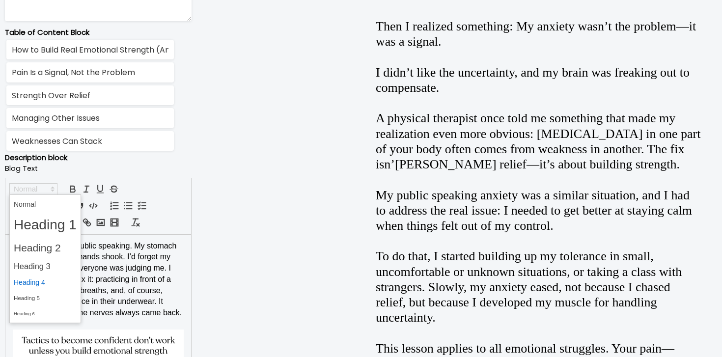
click at [44, 276] on span at bounding box center [45, 282] width 63 height 15
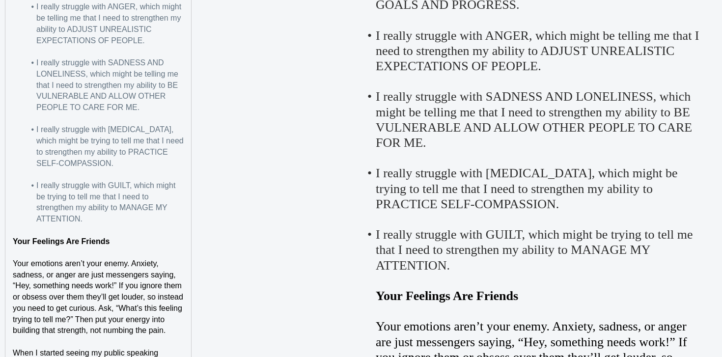
scroll to position [2930, 0]
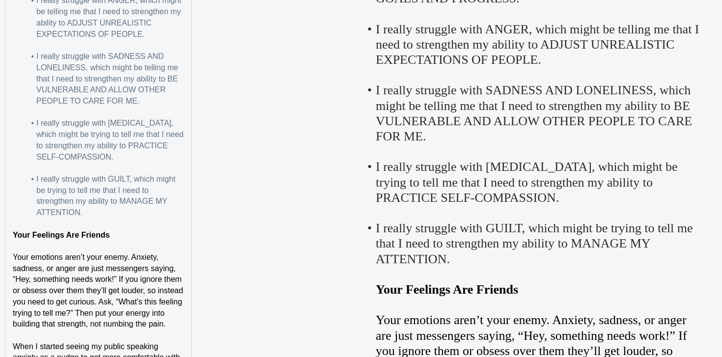
click at [80, 239] on strong "Your Feelings Are Friends" at bounding box center [61, 235] width 97 height 8
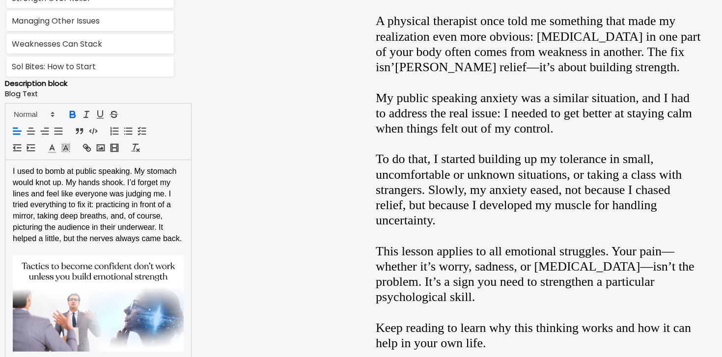
scroll to position [696, 0]
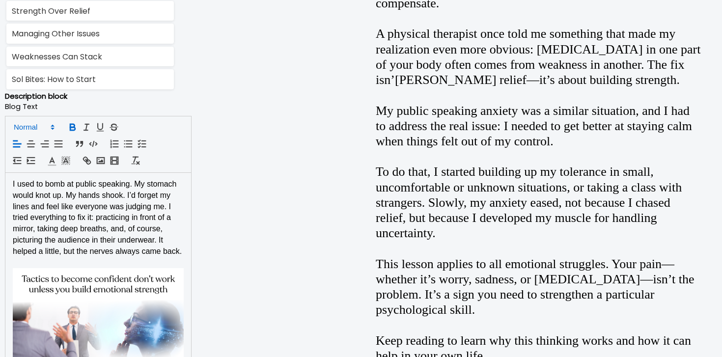
click at [54, 126] on icon at bounding box center [52, 127] width 9 height 9
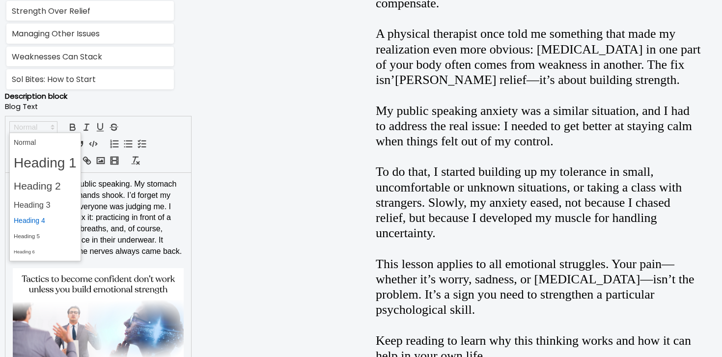
click at [54, 224] on span at bounding box center [45, 220] width 63 height 15
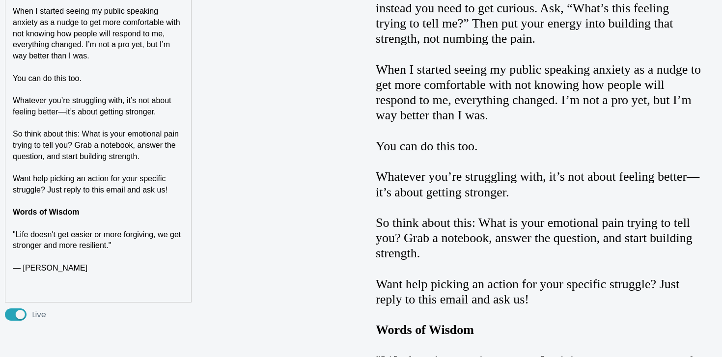
click at [54, 216] on strong "Words of Wisdom" at bounding box center [46, 212] width 67 height 8
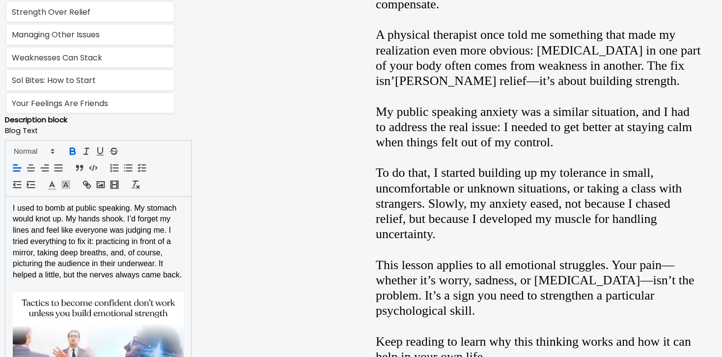
scroll to position [591, 0]
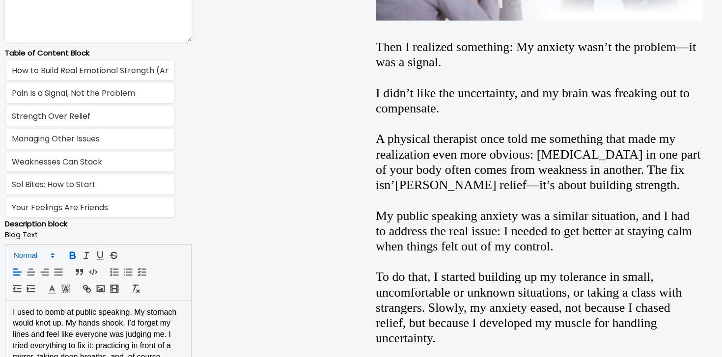
click at [39, 255] on span at bounding box center [33, 255] width 48 height 12
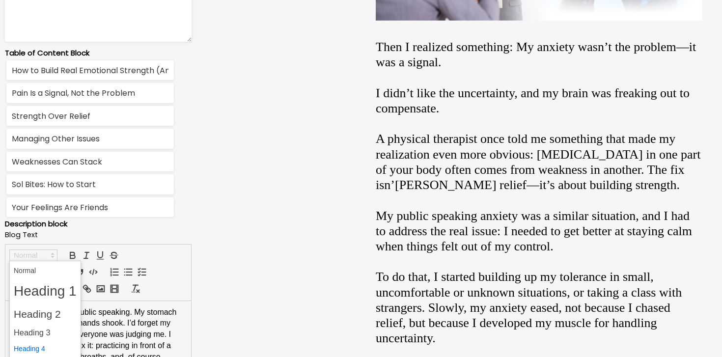
click at [56, 347] on span at bounding box center [45, 348] width 63 height 15
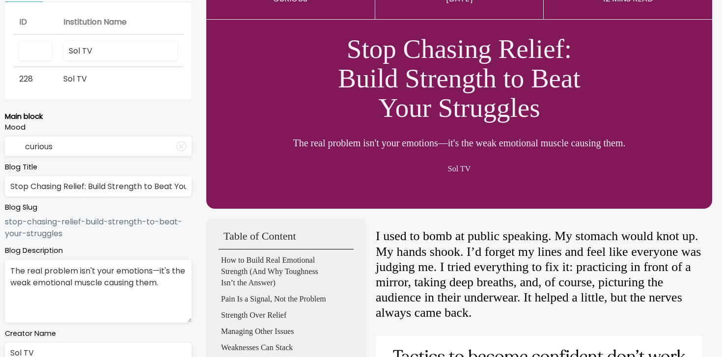
scroll to position [0, 0]
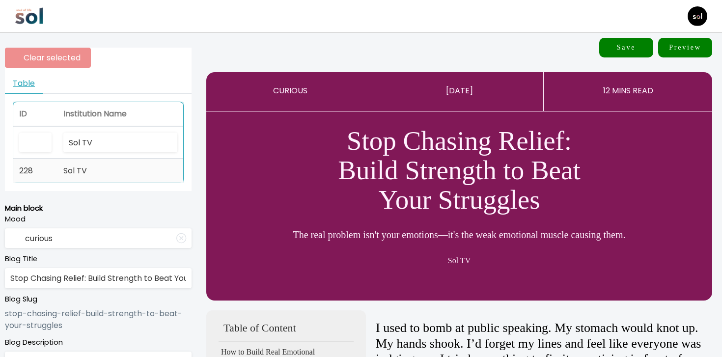
click at [160, 181] on td "Sol TV" at bounding box center [120, 171] width 126 height 24
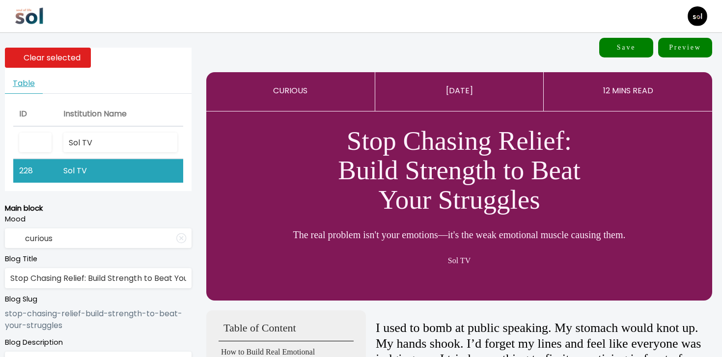
click at [616, 48] on button "Save" at bounding box center [626, 48] width 54 height 20
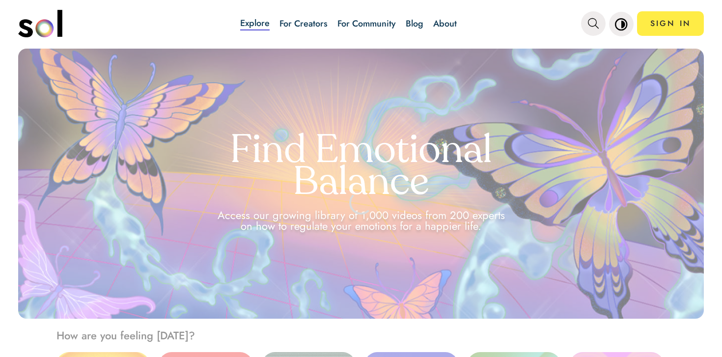
click at [424, 26] on div "Explore For Creators For Community Blog About" at bounding box center [348, 23] width 353 height 34
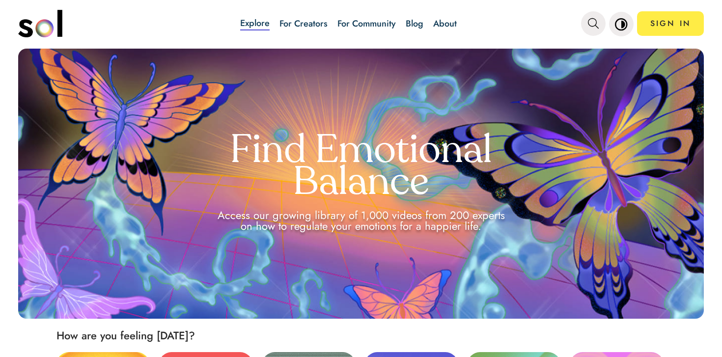
click at [417, 25] on link "Blog" at bounding box center [415, 23] width 18 height 13
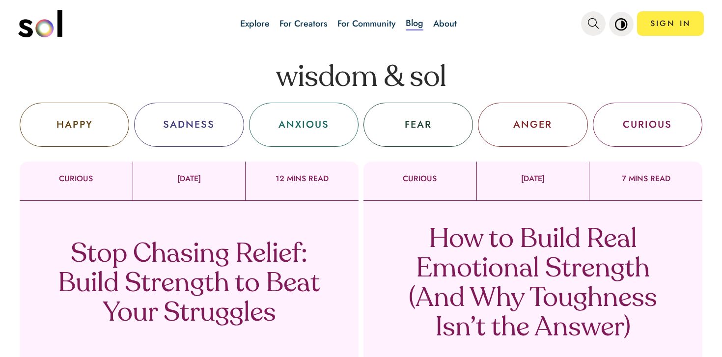
click at [238, 232] on div "Stop Chasing Relief: Build Strength to Beat Your Struggles Sol TV" at bounding box center [189, 297] width 339 height 192
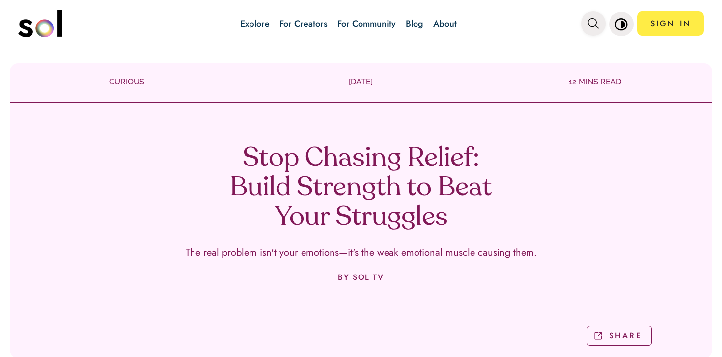
click at [590, 23] on icon "main navigation" at bounding box center [593, 23] width 11 height 11
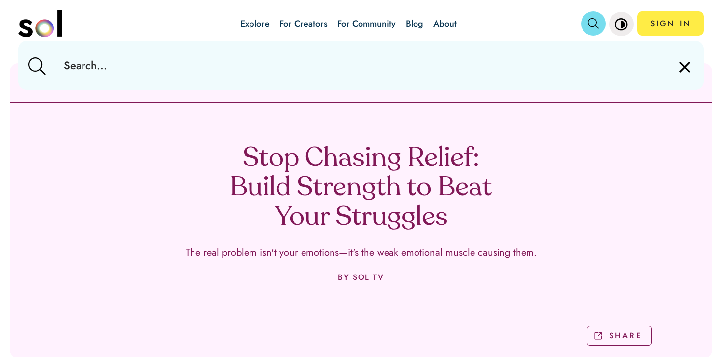
click at [510, 60] on input "text" at bounding box center [360, 65] width 609 height 49
type input "boundaries"
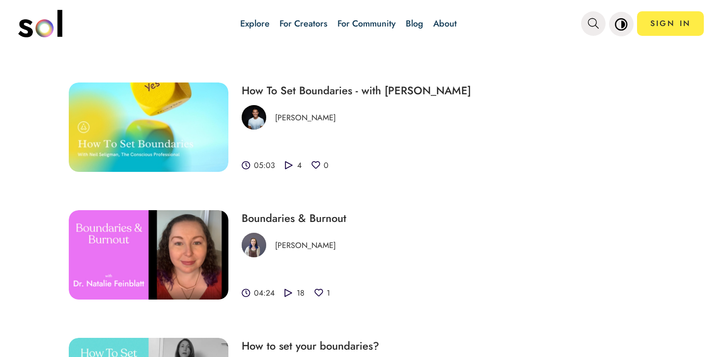
scroll to position [84, 0]
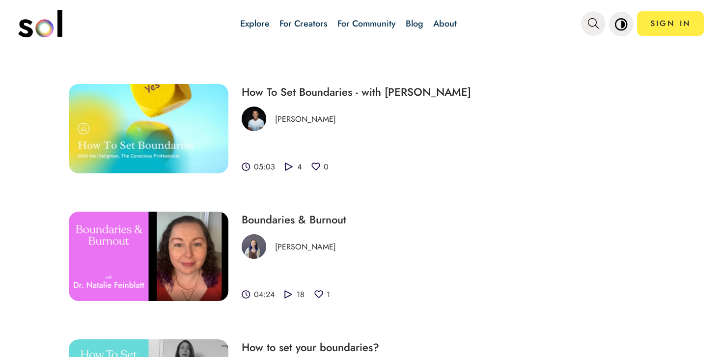
click at [388, 88] on h3 "How To Set Boundaries - with Neil Seligman" at bounding box center [433, 92] width 383 height 16
click at [225, 147] on img at bounding box center [149, 128] width 160 height 89
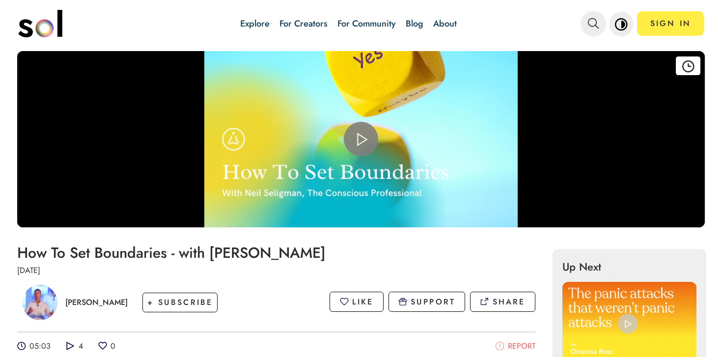
click at [586, 29] on button "main navigation" at bounding box center [593, 23] width 25 height 25
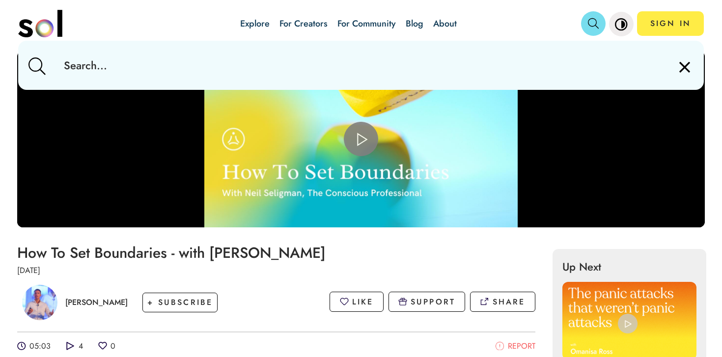
click at [534, 45] on input "text" at bounding box center [360, 65] width 609 height 49
paste input "anxiety"
type input "anxiety"
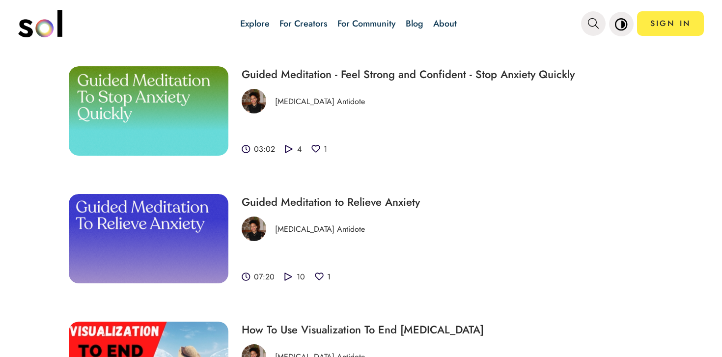
scroll to position [453, 0]
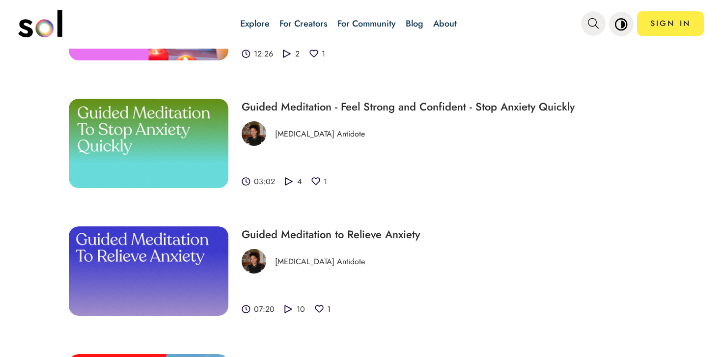
click at [419, 26] on link "Blog" at bounding box center [415, 23] width 18 height 13
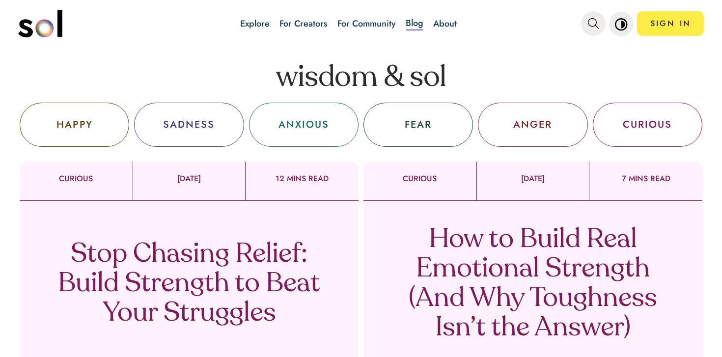
click at [333, 128] on div "ANXIOUS" at bounding box center [304, 125] width 110 height 44
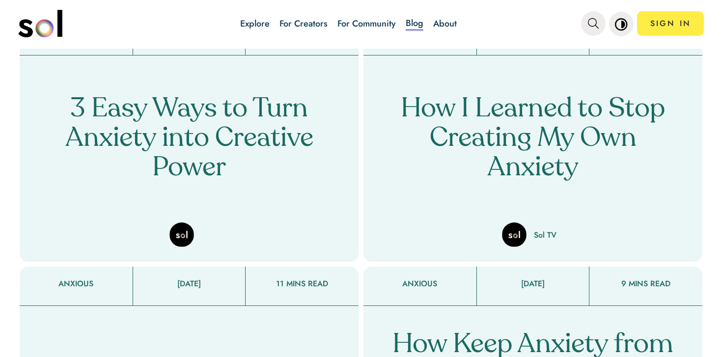
scroll to position [154, 0]
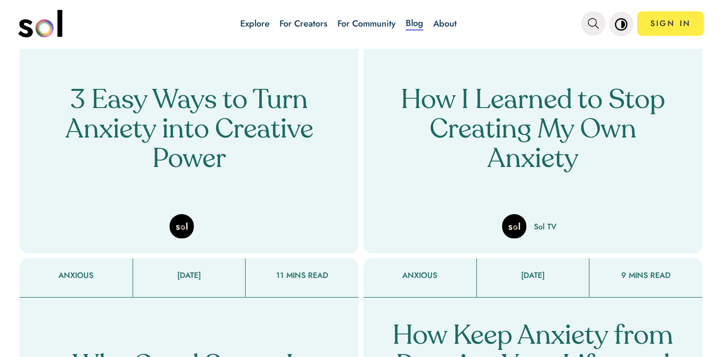
click at [559, 119] on p "How I Learned to Stop Creating My Own Anxiety" at bounding box center [533, 130] width 290 height 88
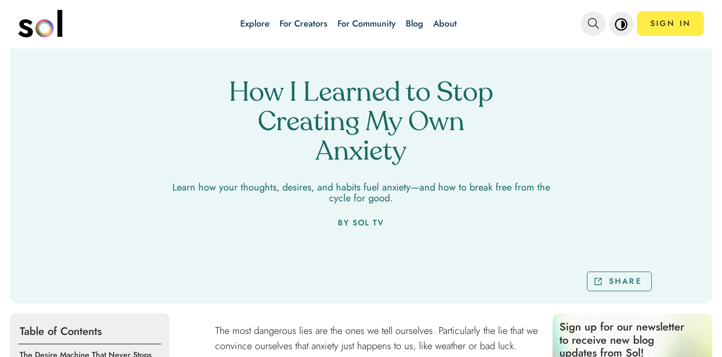
scroll to position [31, 0]
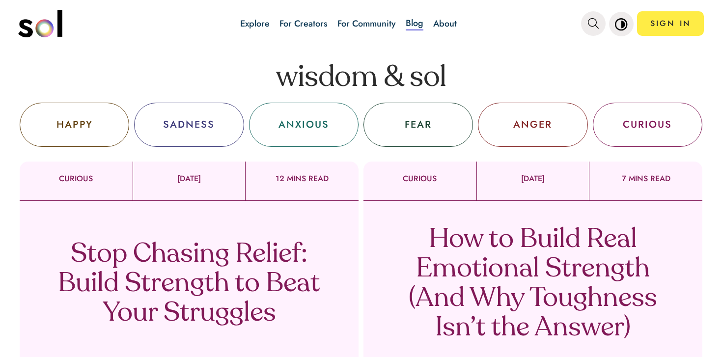
click at [317, 119] on div "ANXIOUS" at bounding box center [303, 124] width 51 height 15
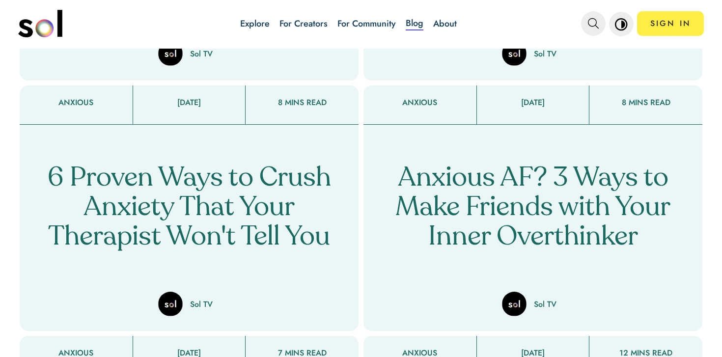
scroll to position [2588, 0]
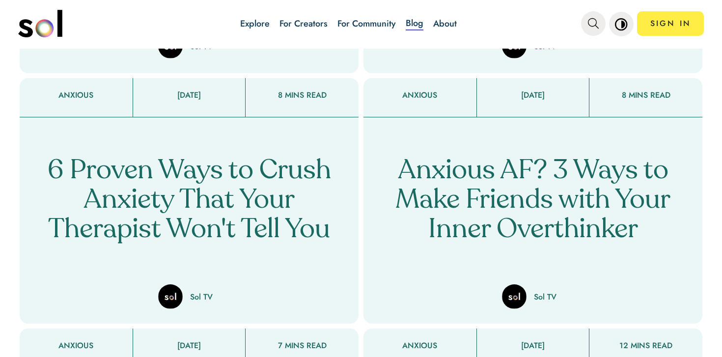
click at [272, 169] on p "6 Proven Ways to Crush Anxiety That Your Therapist Won't Tell You" at bounding box center [189, 201] width 290 height 88
